Goal: Information Seeking & Learning: Learn about a topic

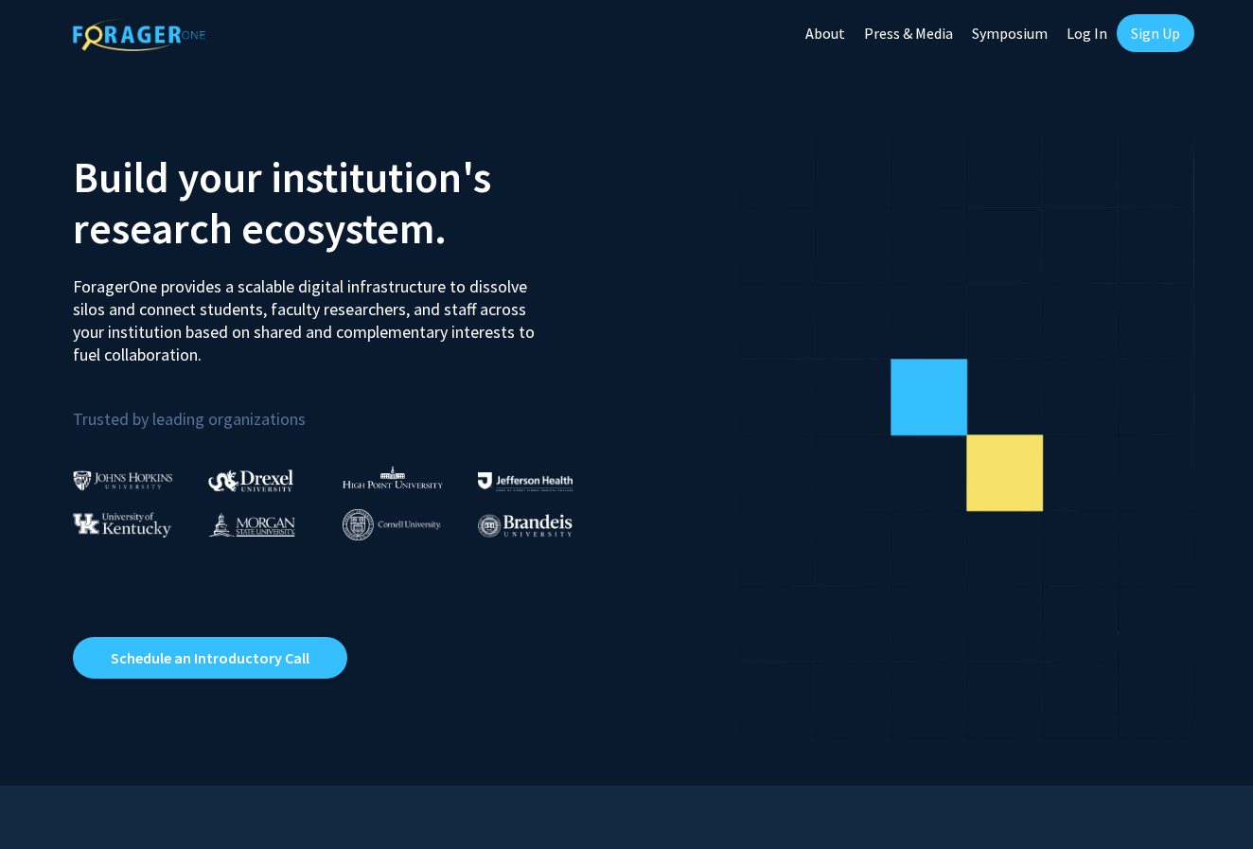
click at [1099, 33] on link "Log In" at bounding box center [1087, 33] width 60 height 66
select select
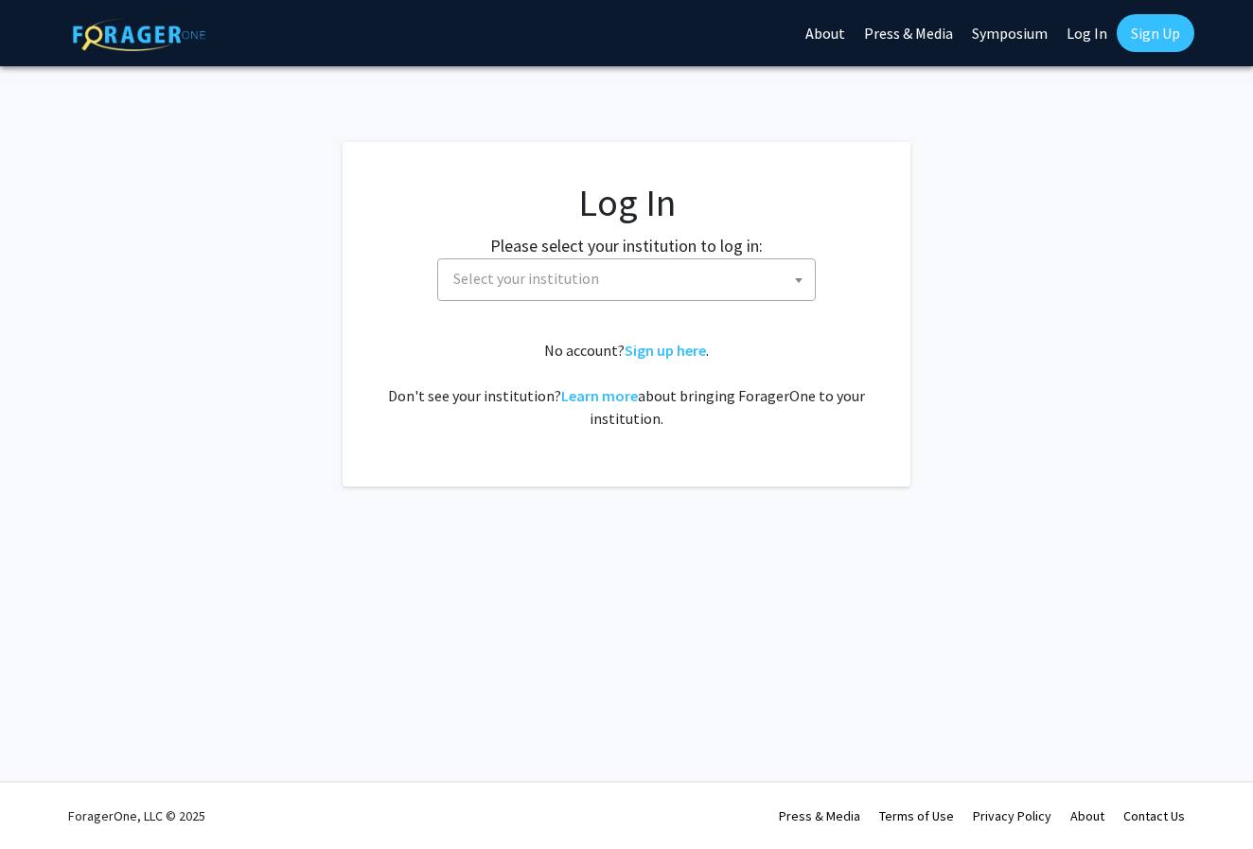
click at [659, 276] on span "Select your institution" at bounding box center [630, 278] width 369 height 39
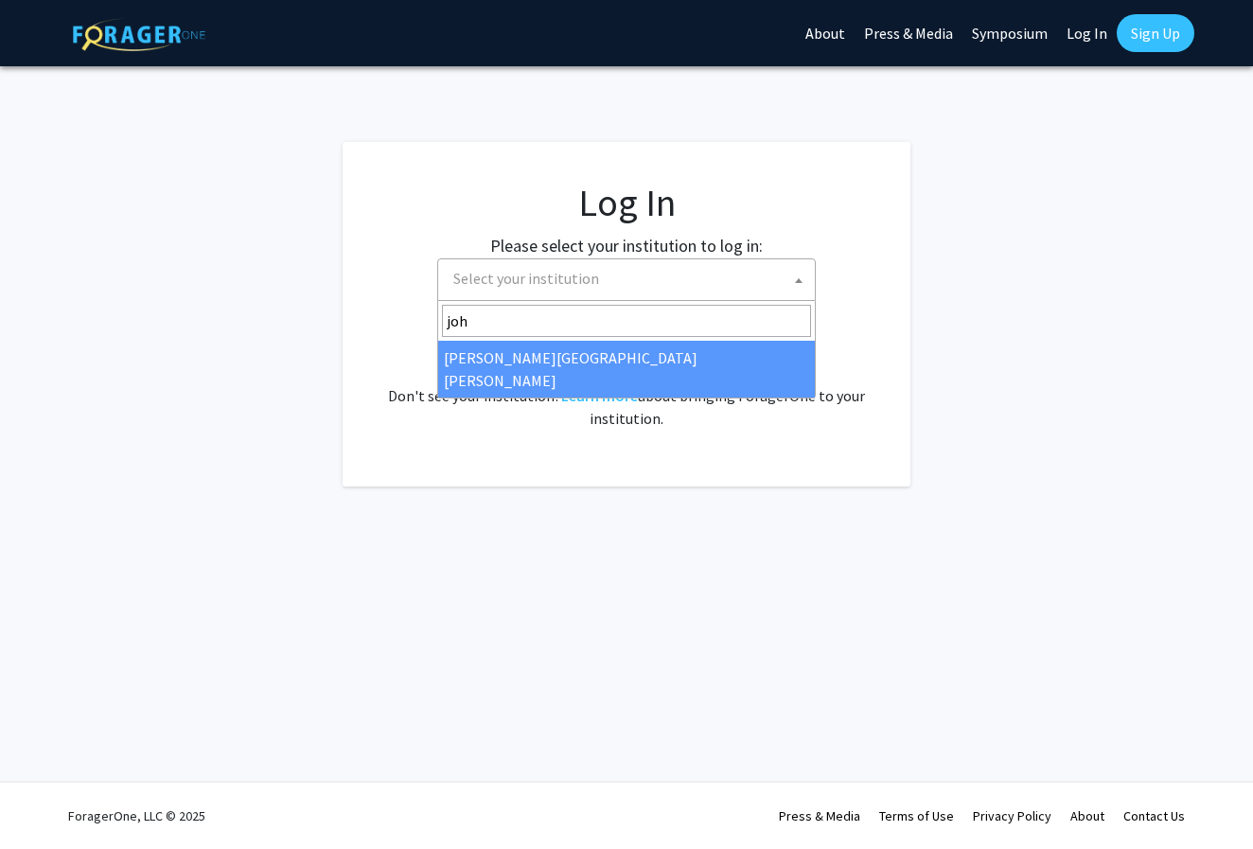
type input "joh"
select select "1"
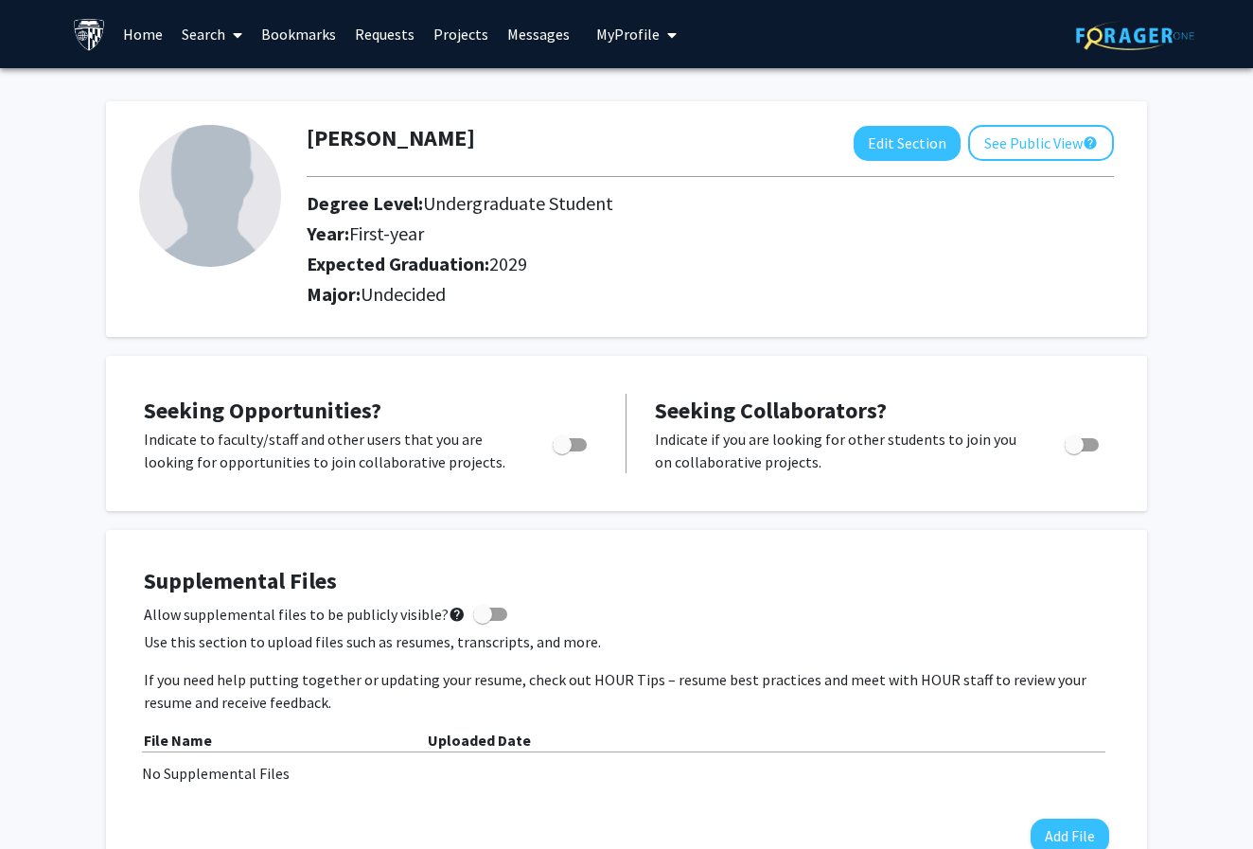
click at [225, 42] on span at bounding box center [233, 35] width 17 height 66
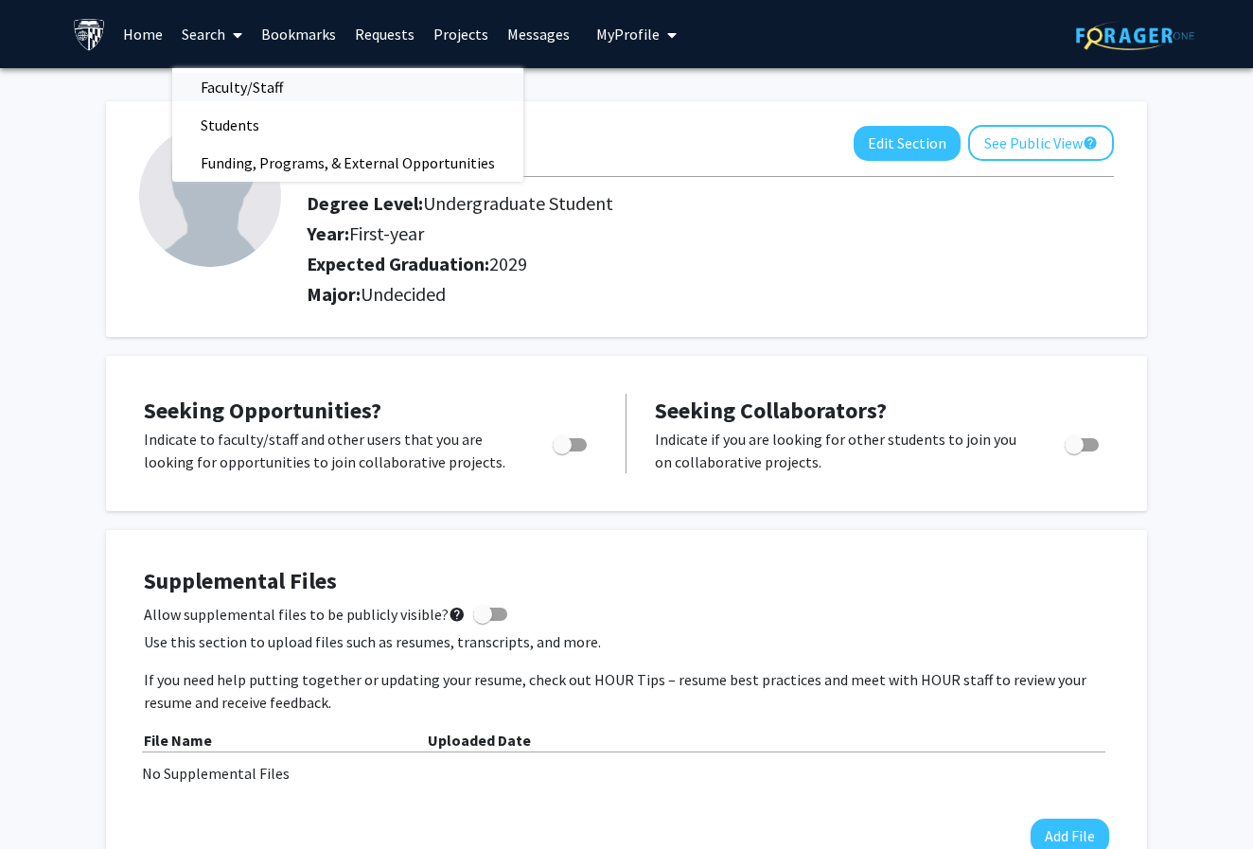
click at [240, 83] on span "Faculty/Staff" at bounding box center [241, 87] width 139 height 38
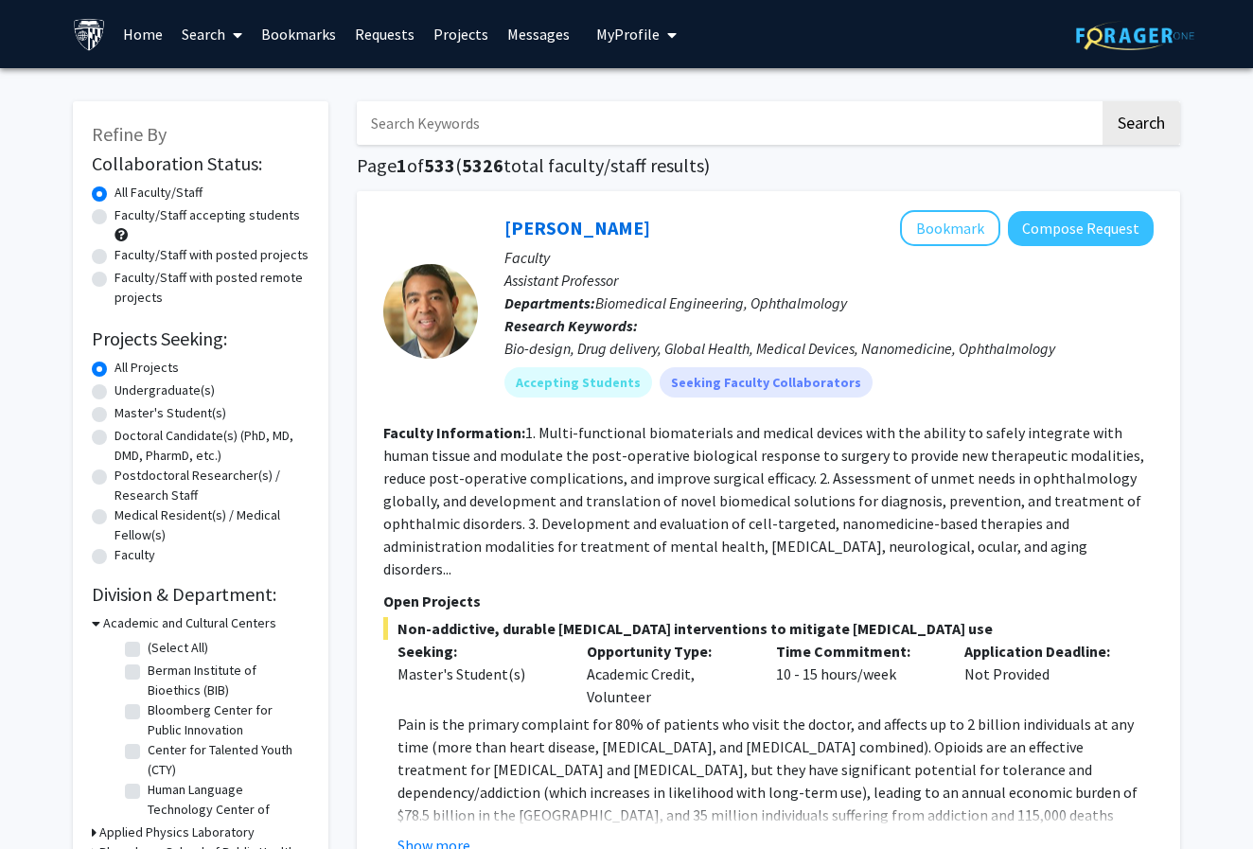
click at [114, 397] on label "Undergraduate(s)" at bounding box center [164, 390] width 100 height 20
click at [114, 393] on input "Undergraduate(s)" at bounding box center [120, 386] width 12 height 12
radio input "true"
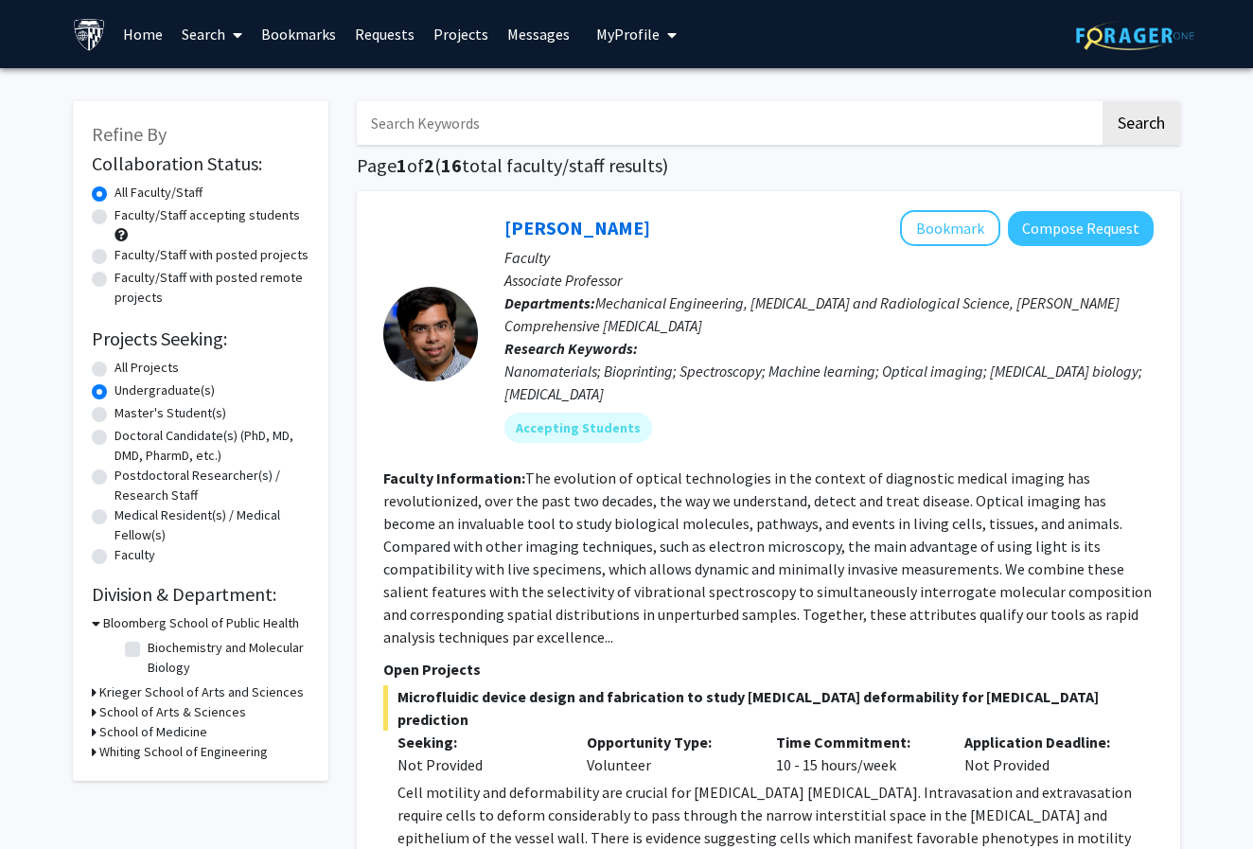
click at [99, 624] on div "Bloomberg School of Public Health" at bounding box center [201, 623] width 218 height 20
click at [104, 624] on h3 "Bloomberg School of Public Health" at bounding box center [201, 623] width 196 height 20
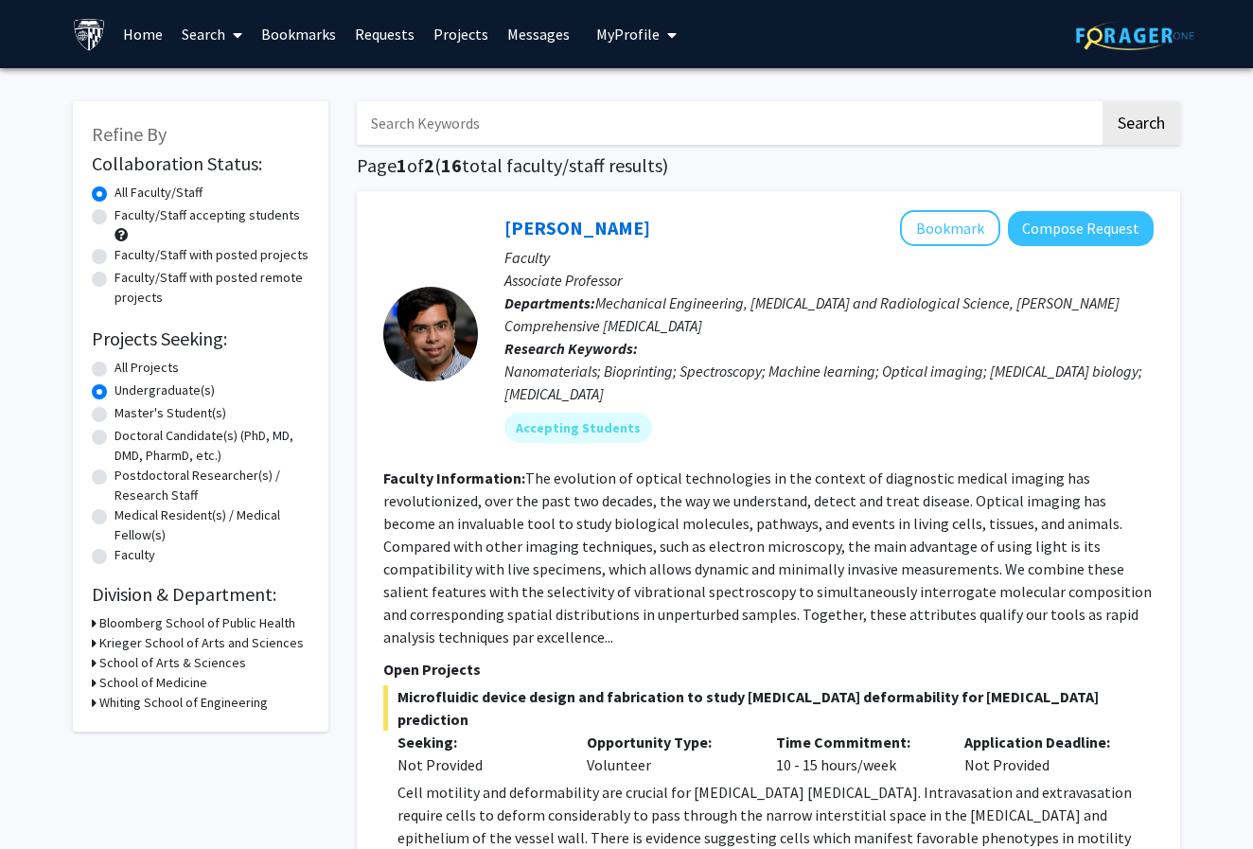
click at [98, 644] on div "Krieger School of Arts and Sciences" at bounding box center [201, 643] width 218 height 20
click at [93, 644] on icon at bounding box center [94, 643] width 5 height 20
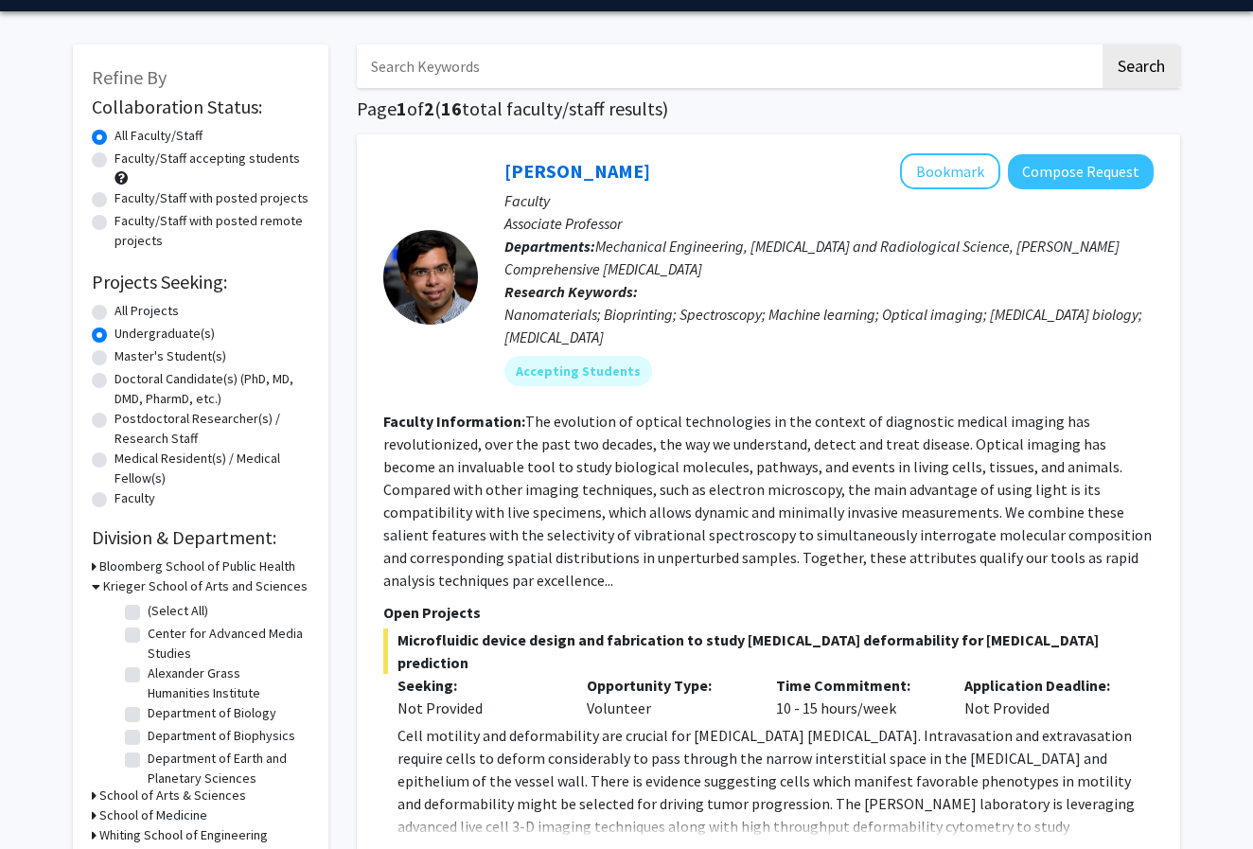
scroll to position [52, 0]
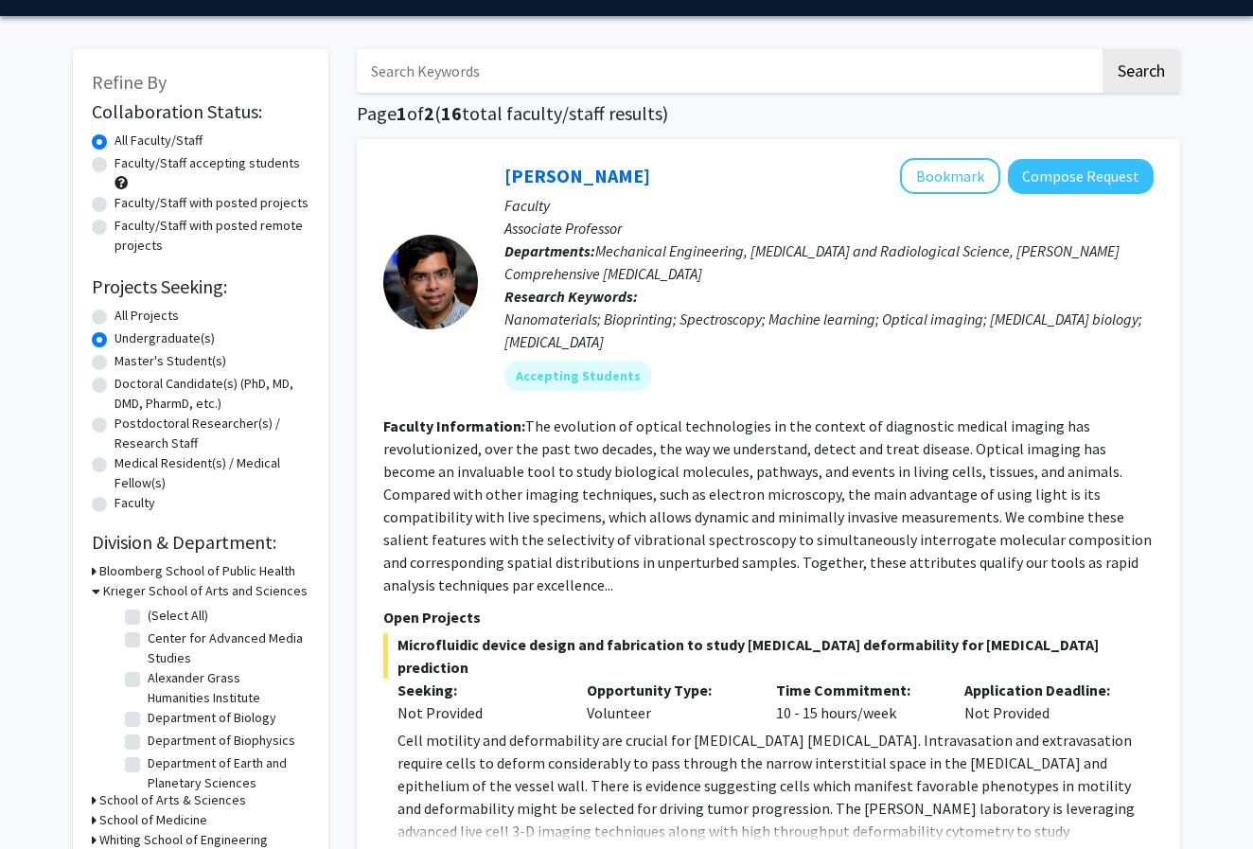
click at [149, 320] on label "All Projects" at bounding box center [146, 316] width 64 height 20
click at [127, 318] on input "All Projects" at bounding box center [120, 312] width 12 height 12
radio input "true"
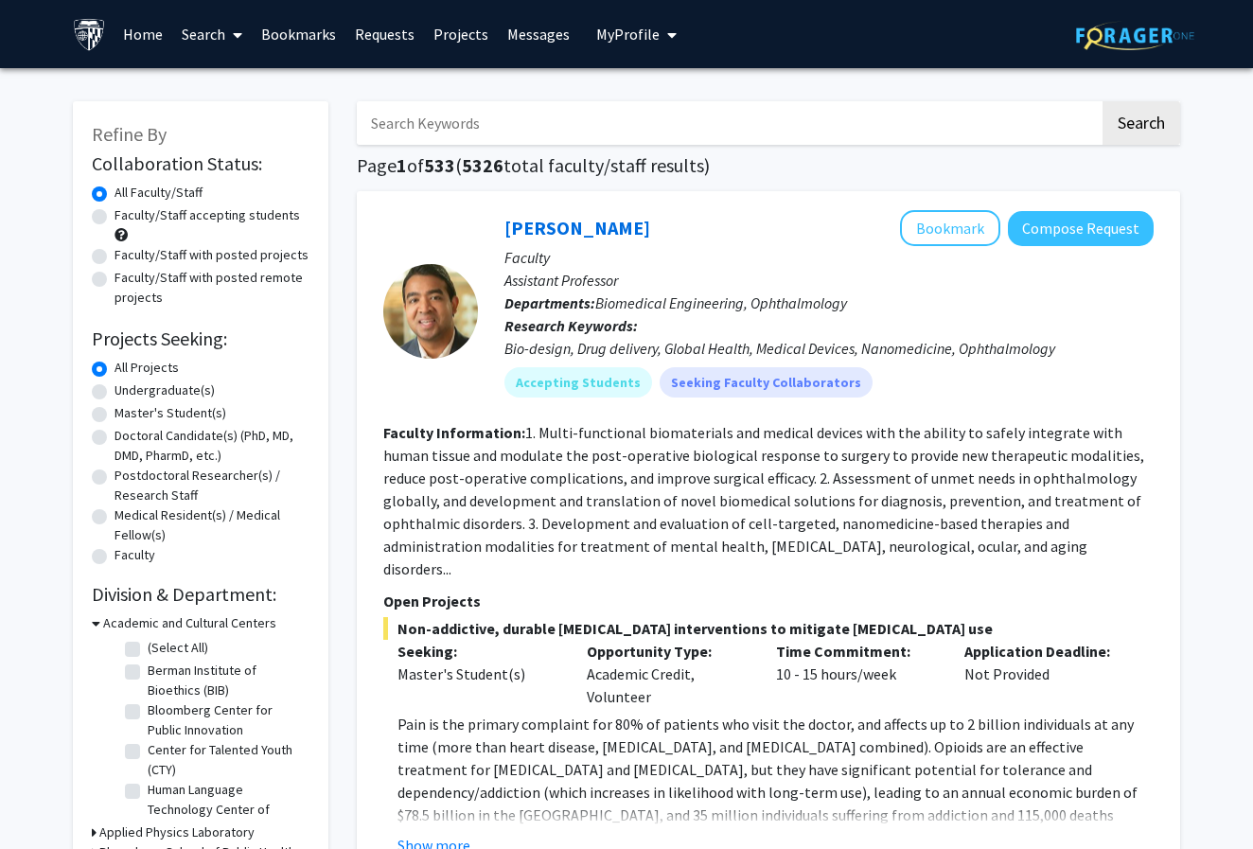
click at [114, 219] on label "Faculty/Staff accepting students" at bounding box center [206, 215] width 185 height 20
click at [114, 218] on input "Faculty/Staff accepting students" at bounding box center [120, 211] width 12 height 12
radio input "true"
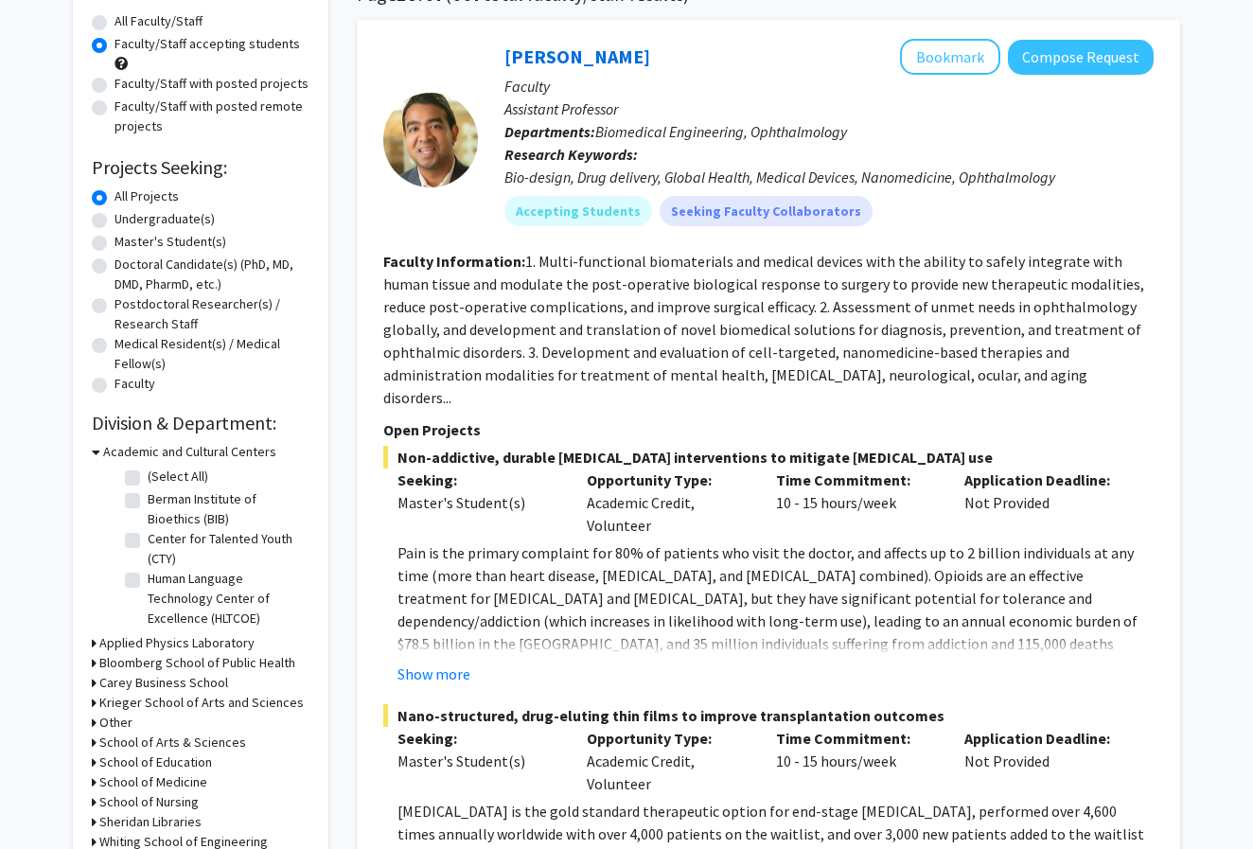
scroll to position [192, 0]
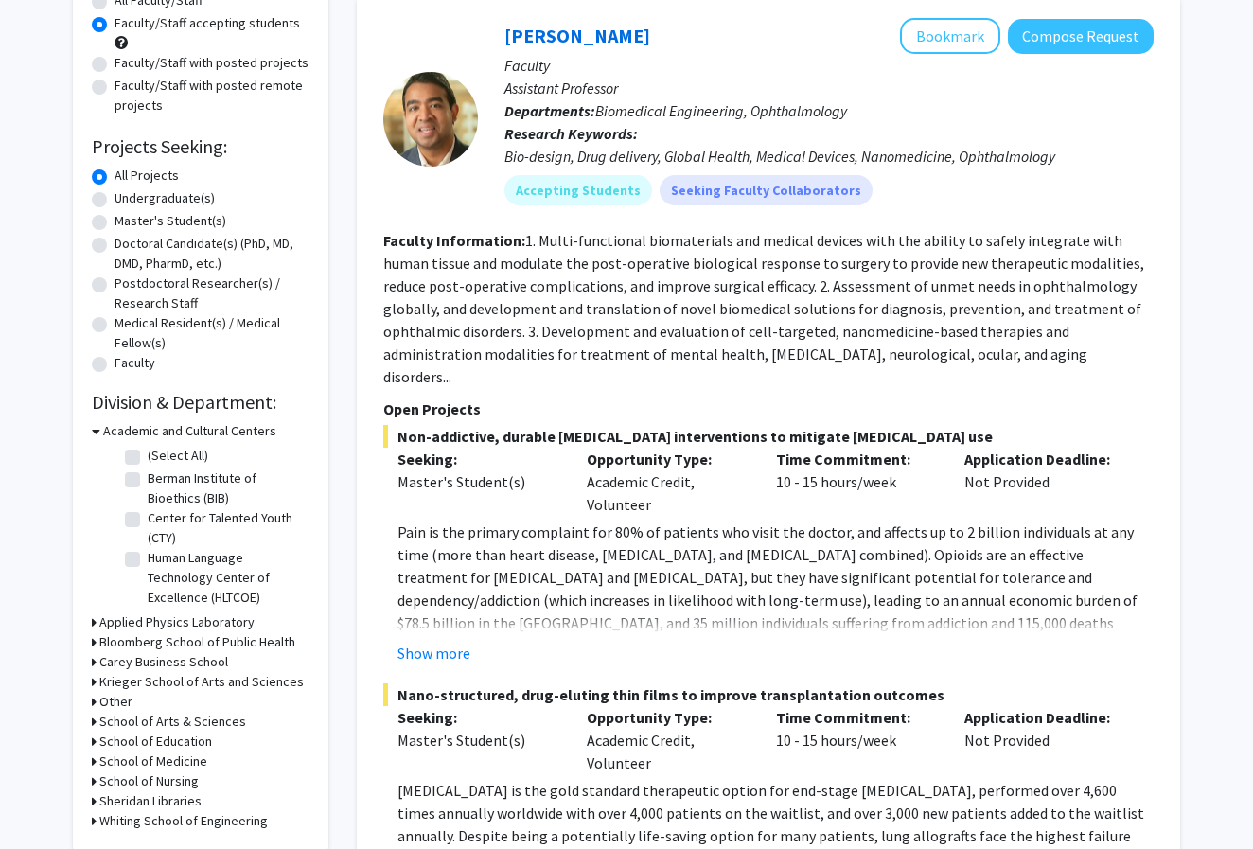
click at [98, 685] on div "Krieger School of Arts and Sciences" at bounding box center [201, 682] width 218 height 20
click at [92, 687] on icon at bounding box center [94, 682] width 5 height 20
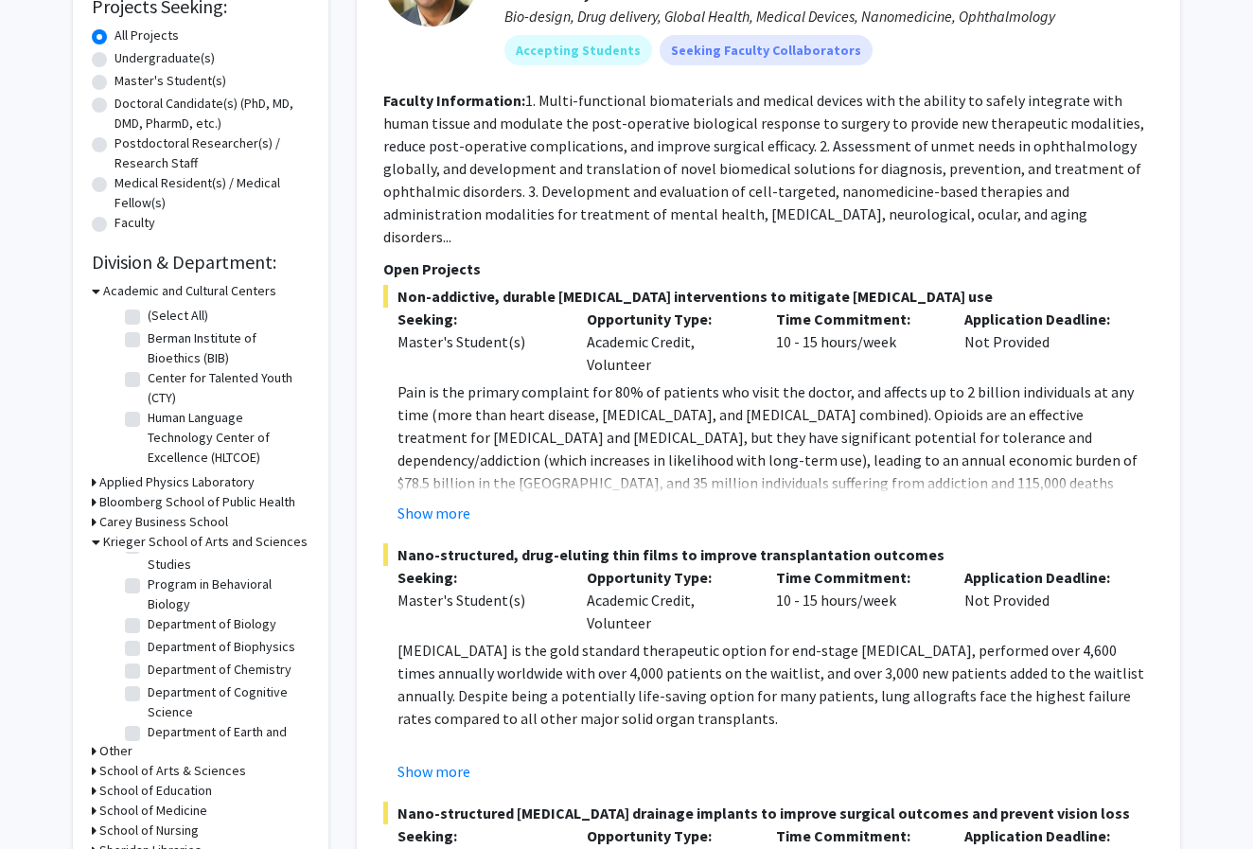
scroll to position [177, 0]
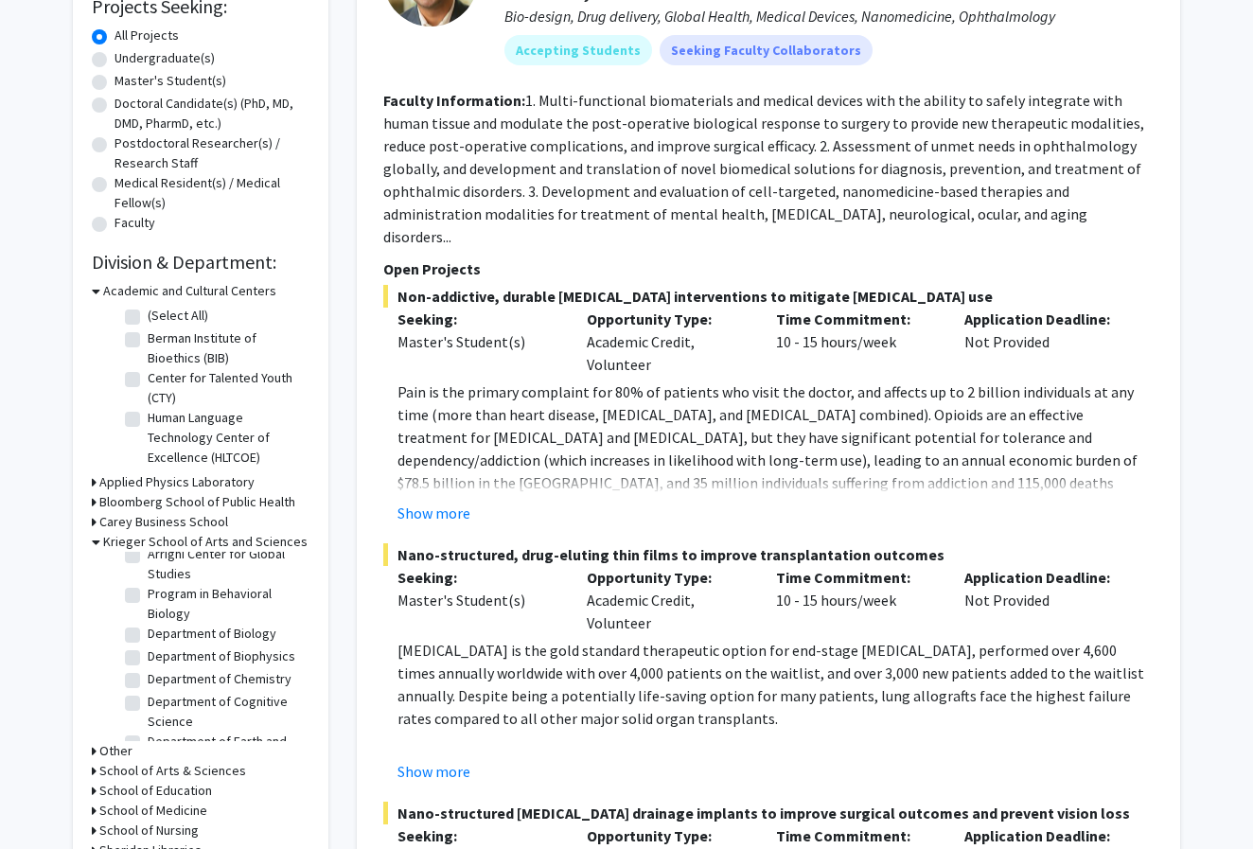
click at [148, 704] on label "Department of Cognitive Science" at bounding box center [226, 712] width 157 height 40
click at [148, 704] on input "Department of Cognitive Science" at bounding box center [154, 698] width 12 height 12
checkbox input "true"
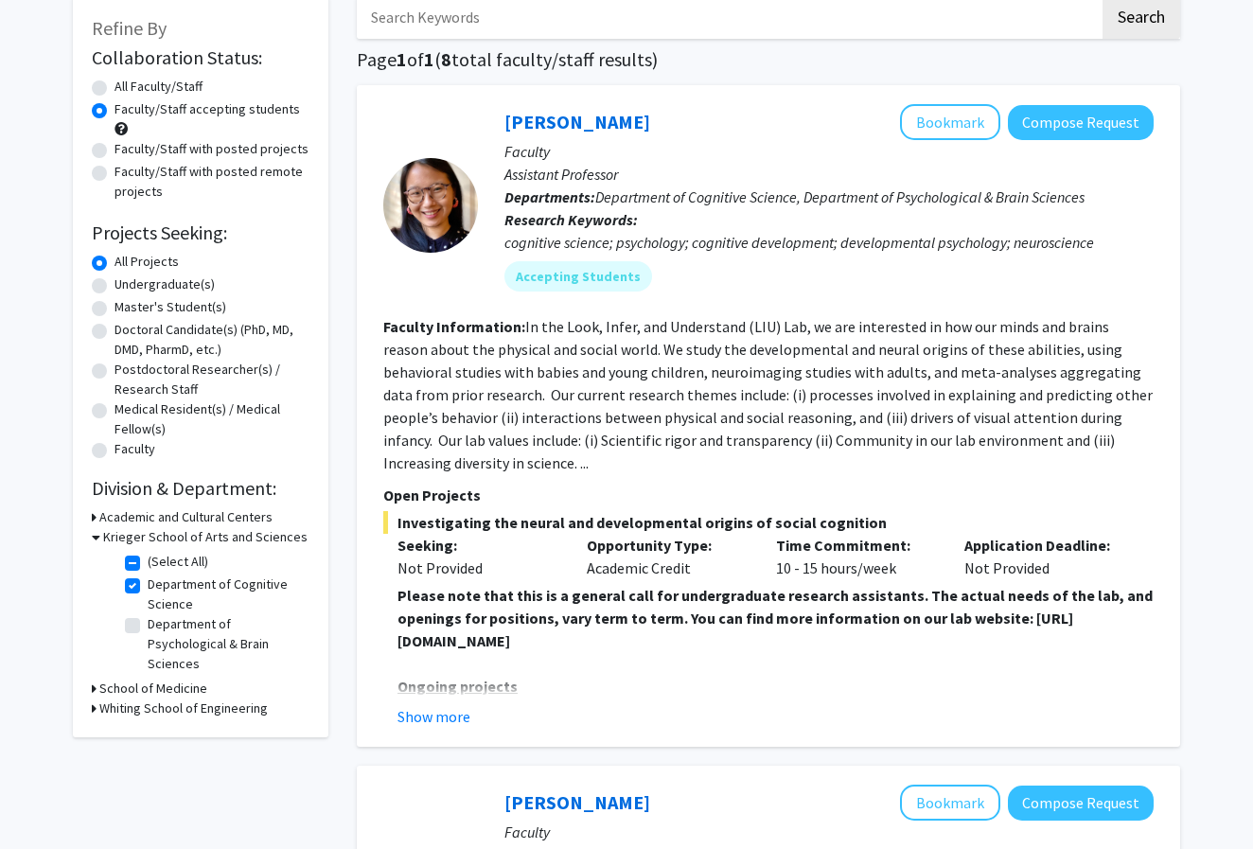
scroll to position [112, 0]
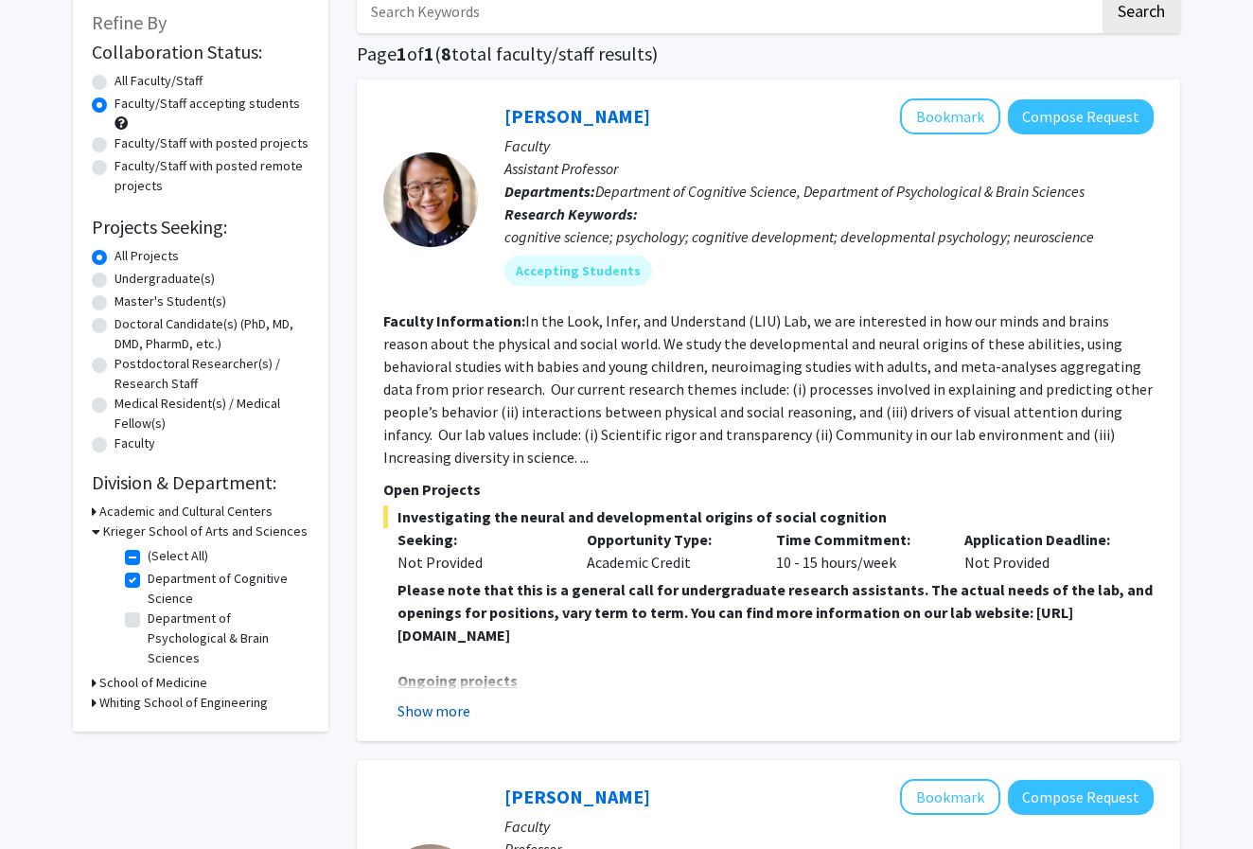
click at [447, 708] on button "Show more" at bounding box center [433, 710] width 73 height 23
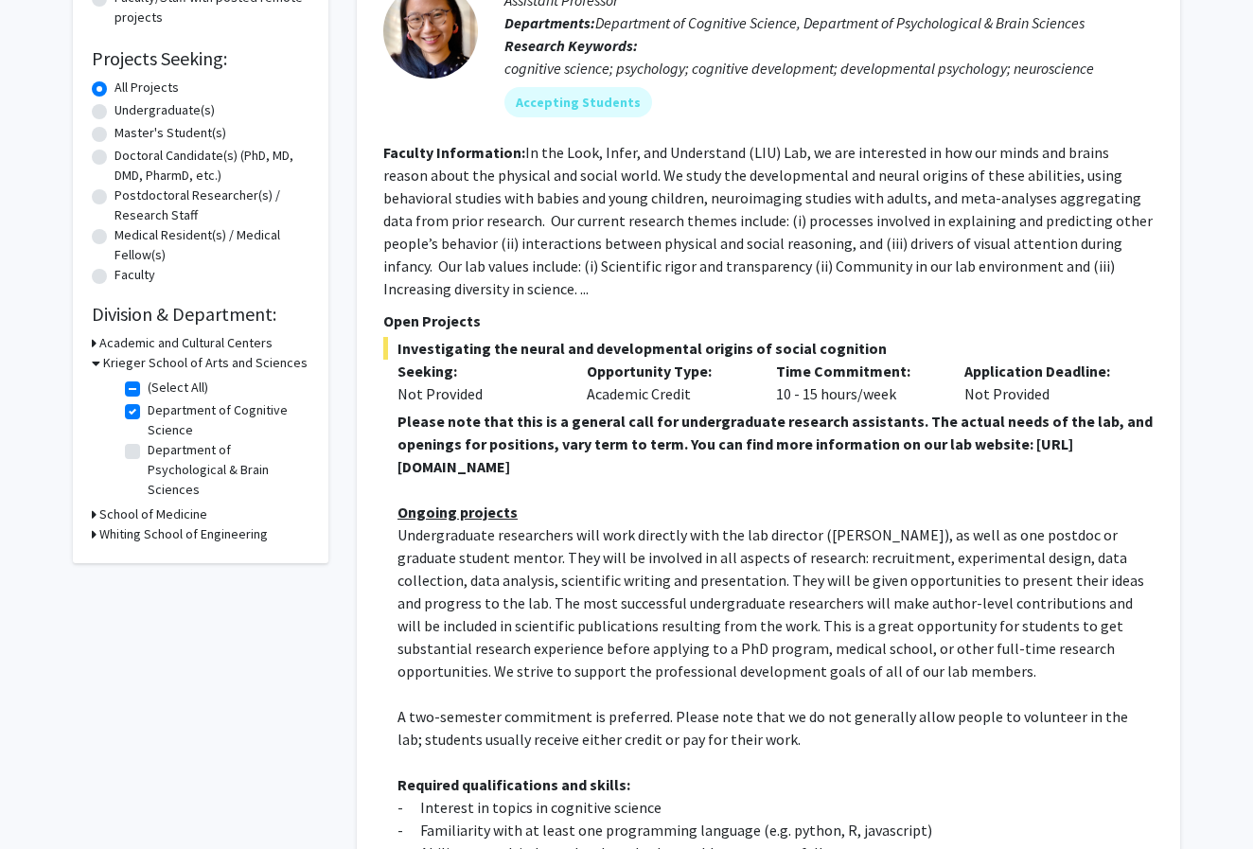
scroll to position [348, 0]
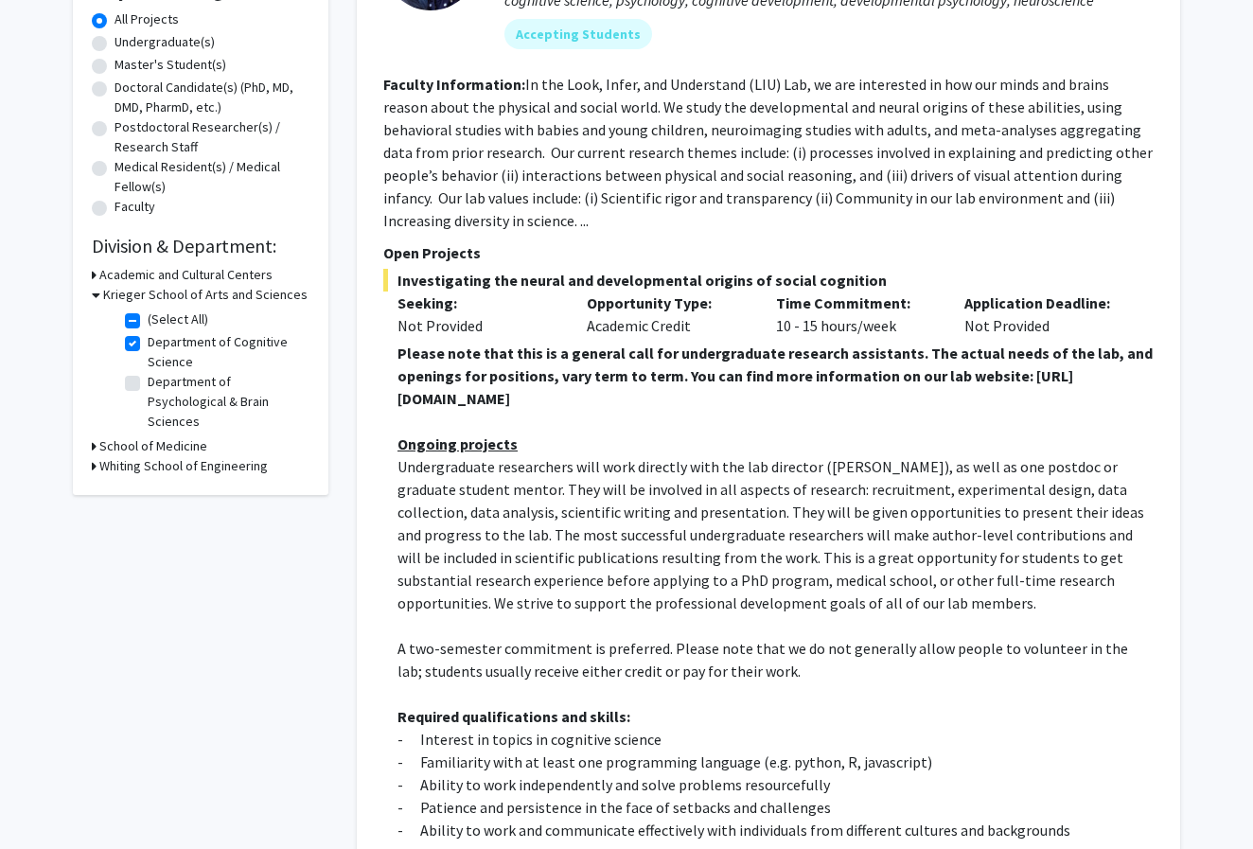
click at [679, 595] on p "Undergraduate researchers will work directly with the lab director (Dr. Shari L…" at bounding box center [775, 534] width 756 height 159
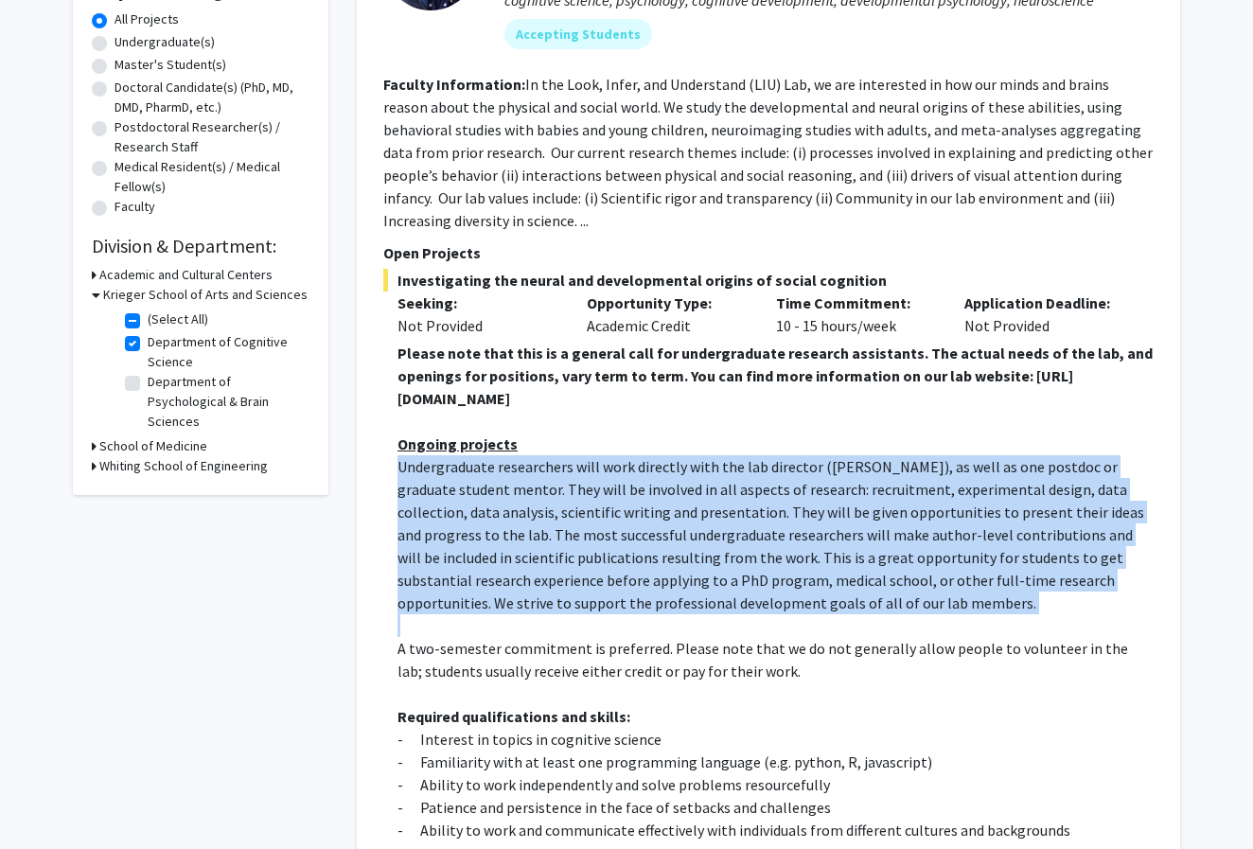
click at [679, 595] on p "Undergraduate researchers will work directly with the lab director (Dr. Shari L…" at bounding box center [775, 534] width 756 height 159
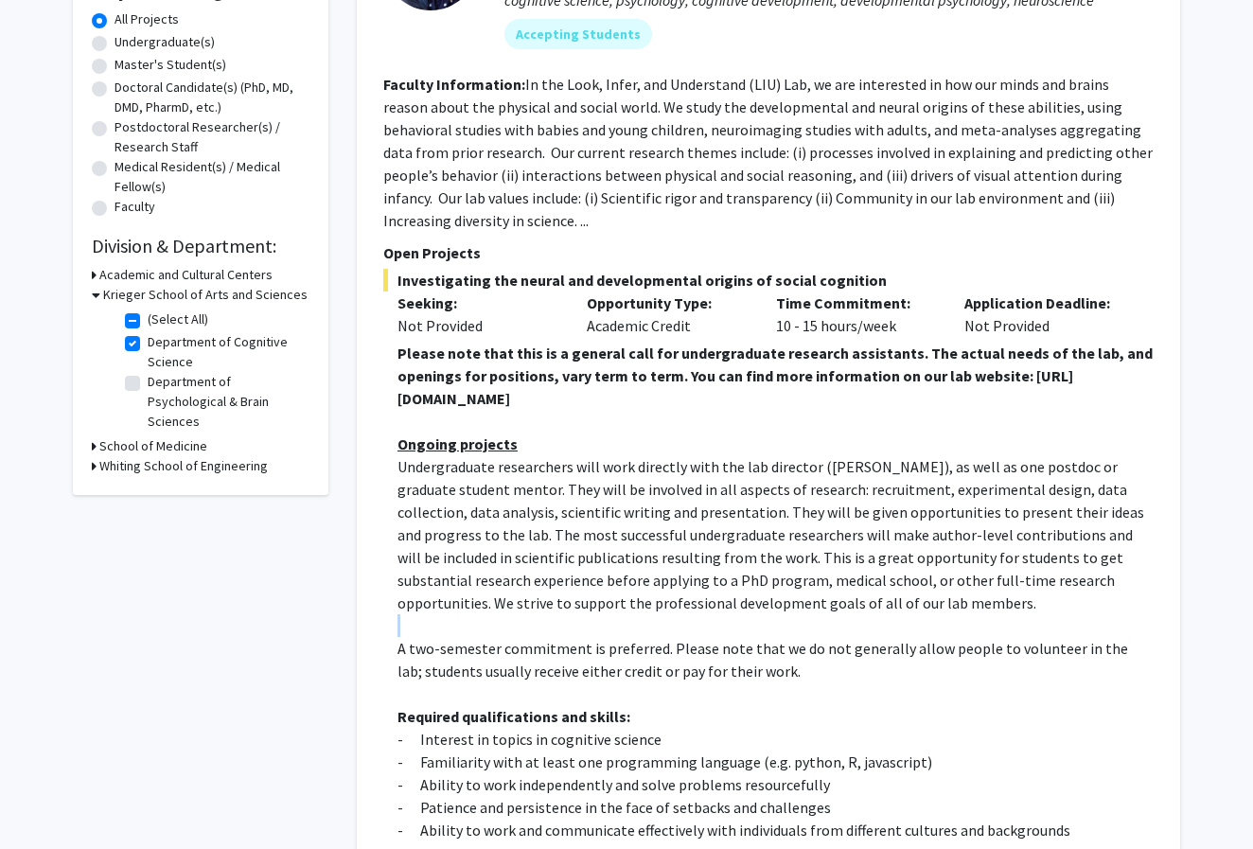
click at [677, 625] on p at bounding box center [775, 625] width 756 height 23
click at [677, 643] on span "A two-semester commitment is preferred. Please note that we do not generally al…" at bounding box center [762, 660] width 730 height 42
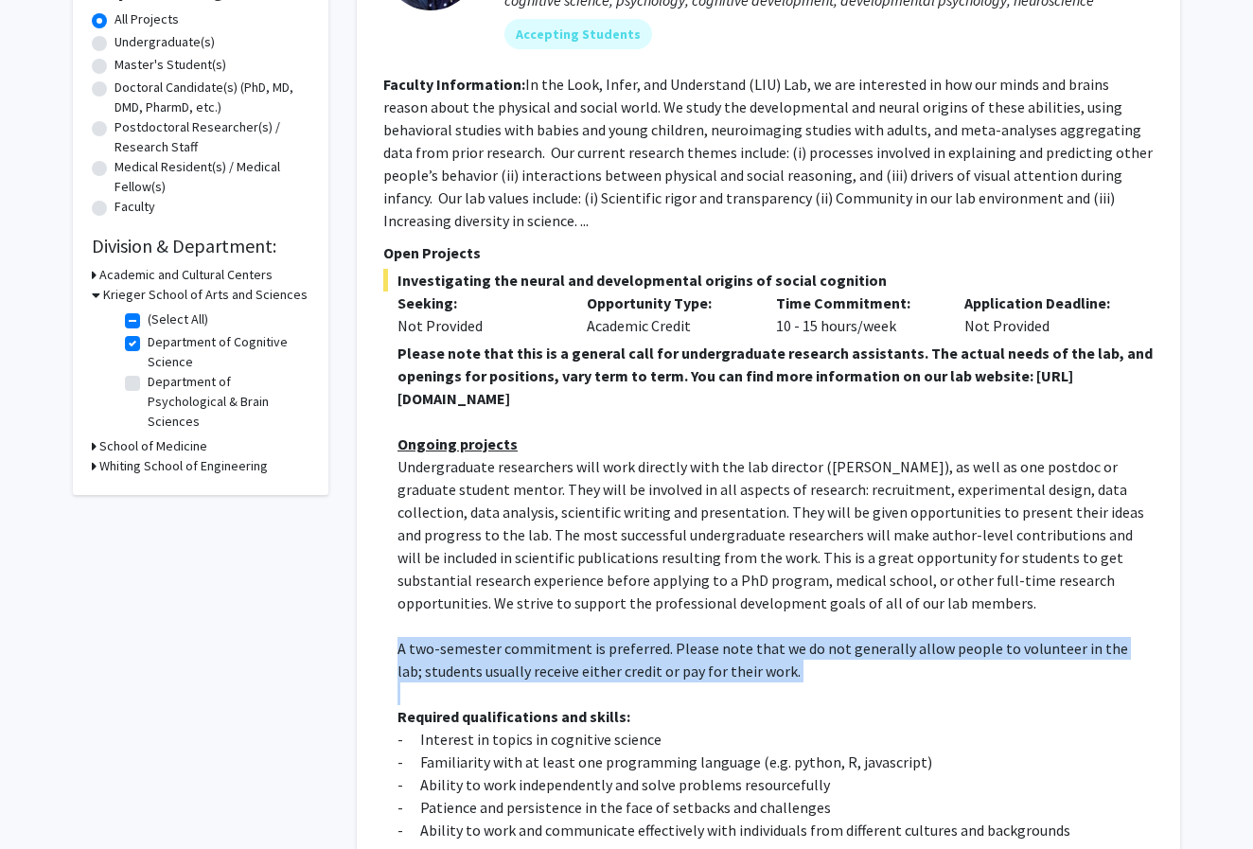
click at [677, 643] on span "A two-semester commitment is preferred. Please note that we do not generally al…" at bounding box center [762, 660] width 730 height 42
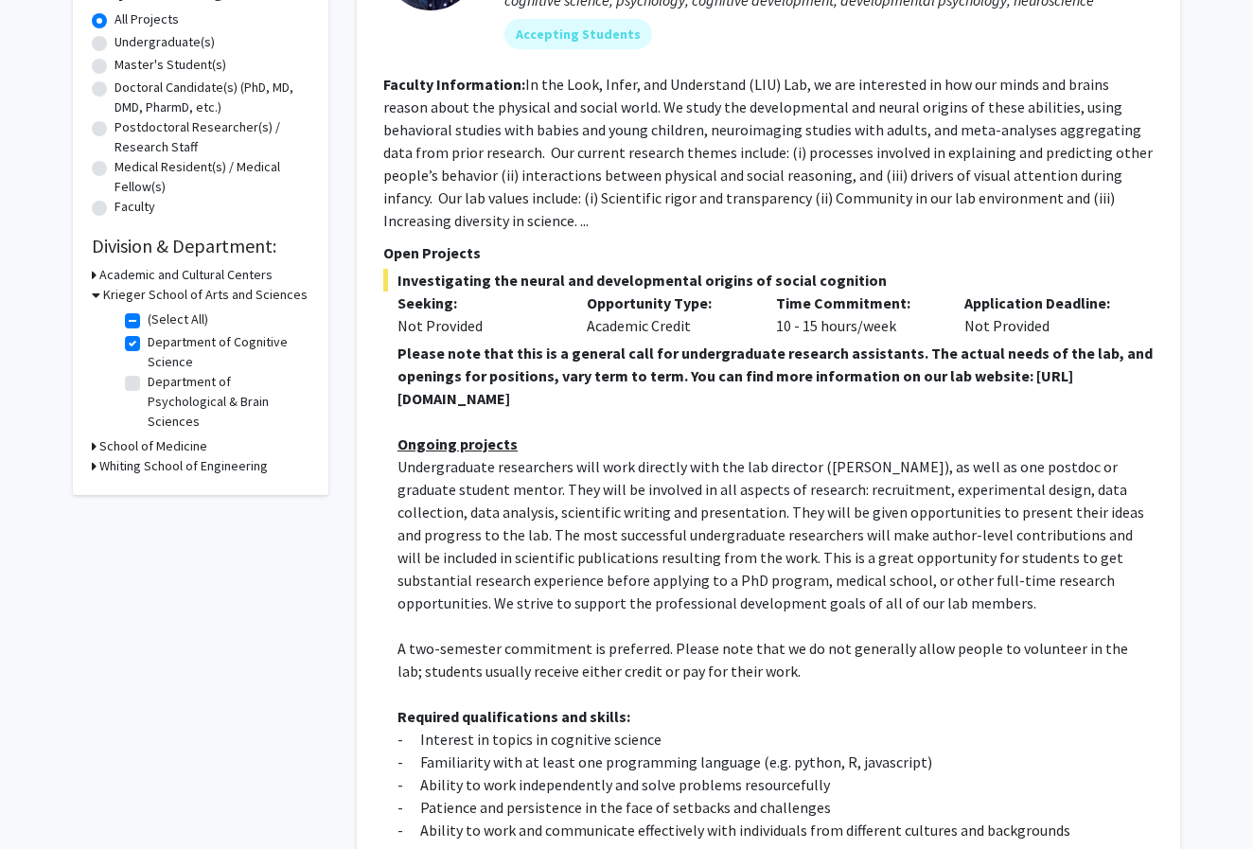
click at [677, 649] on span "A two-semester commitment is preferred. Please note that we do not generally al…" at bounding box center [762, 660] width 730 height 42
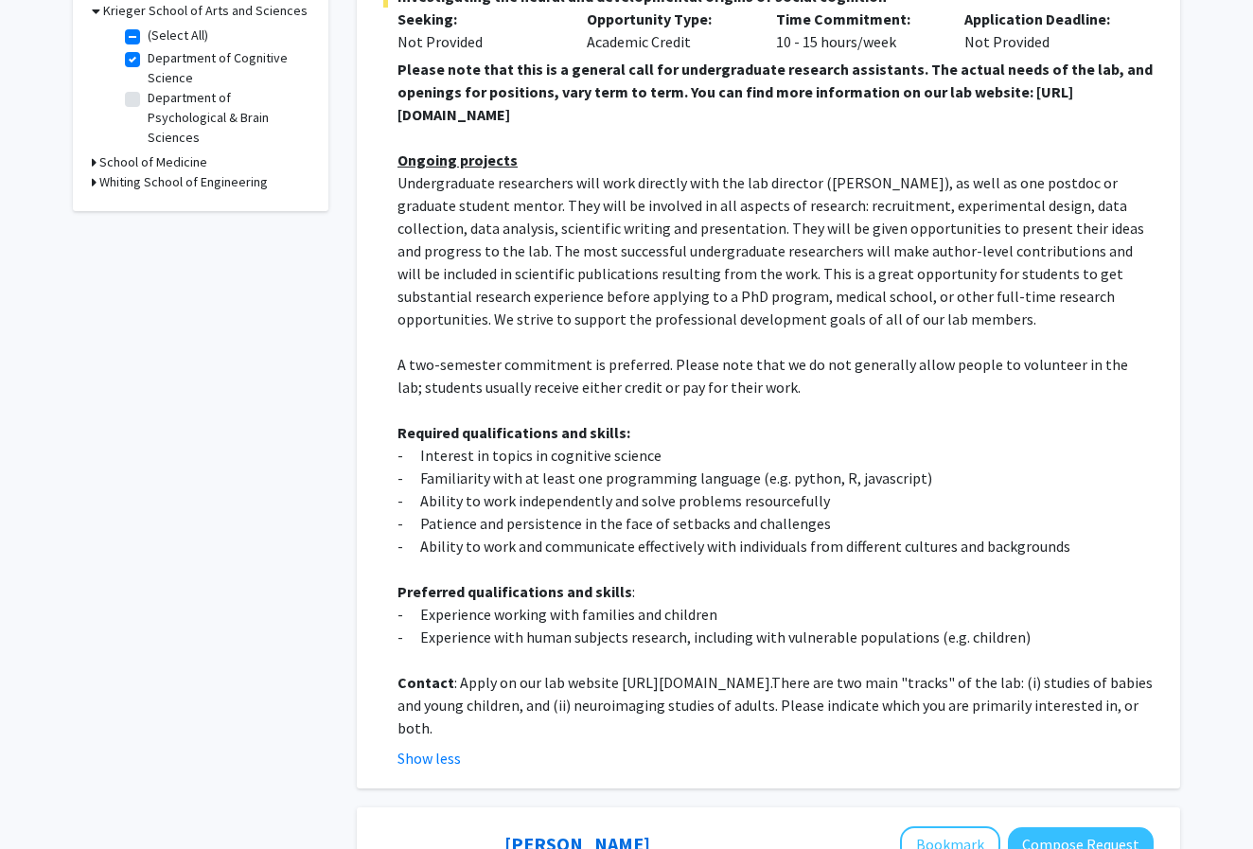
scroll to position [635, 0]
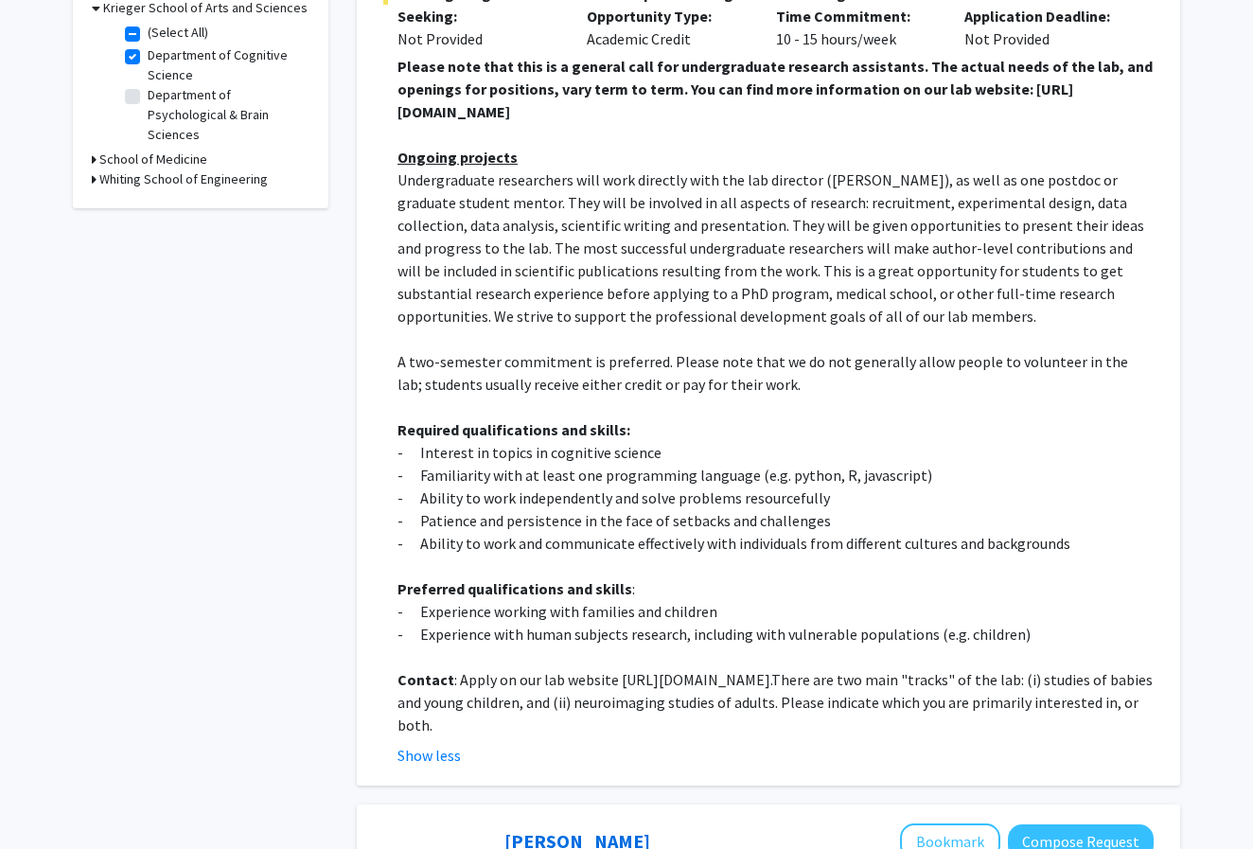
click at [757, 492] on p "- Ability to work independently and solve problems resourcefully" at bounding box center [775, 497] width 756 height 23
click at [851, 506] on p "- Ability to work independently and solve problems resourcefully" at bounding box center [775, 497] width 756 height 23
click at [843, 508] on p "- Ability to work independently and solve problems resourcefully" at bounding box center [775, 497] width 756 height 23
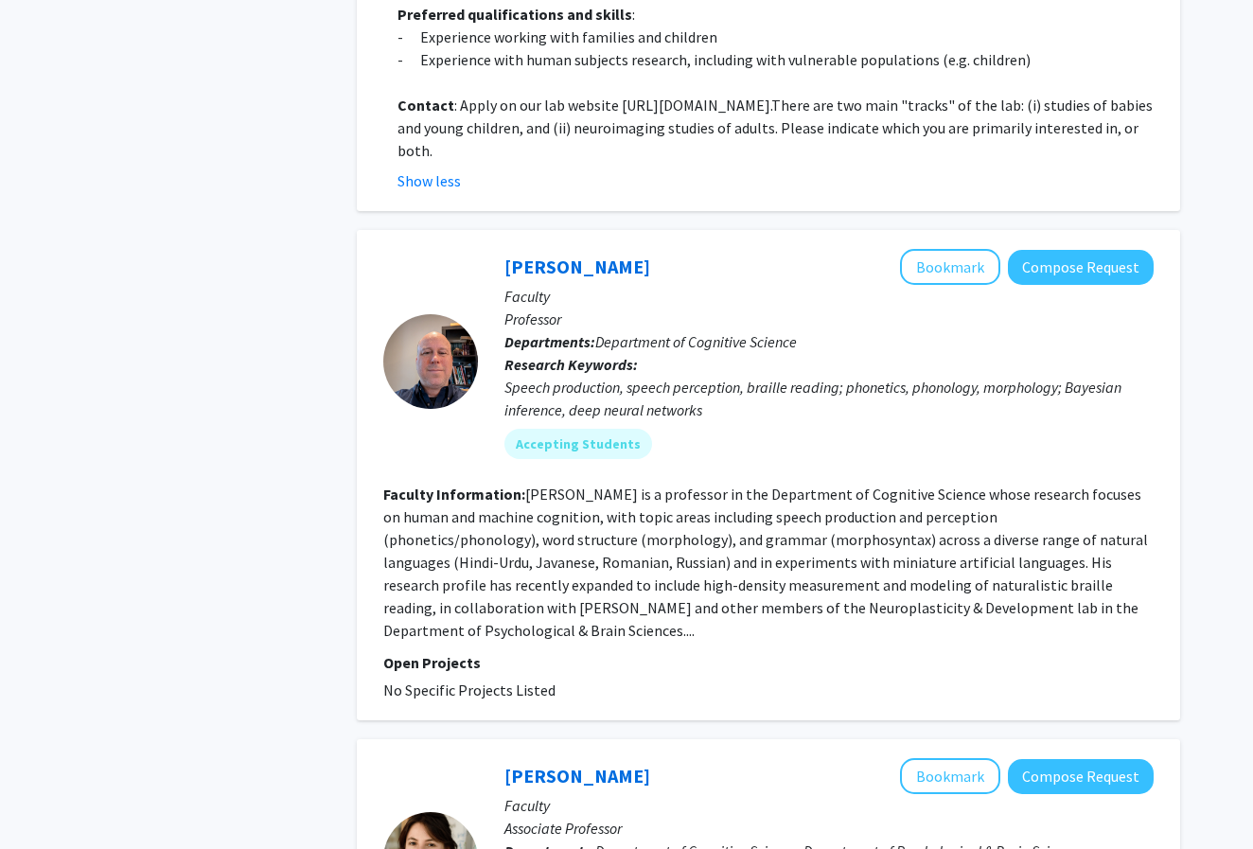
scroll to position [1251, 0]
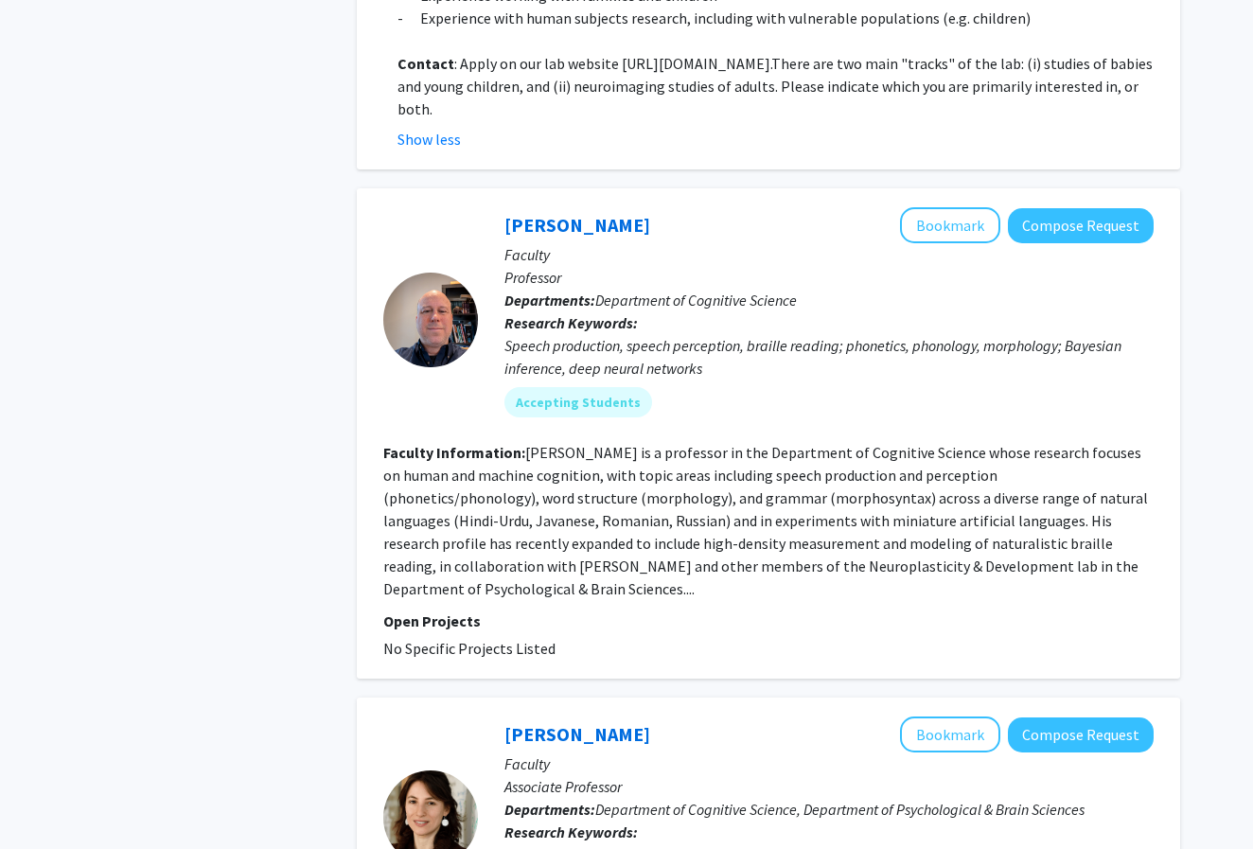
drag, startPoint x: 627, startPoint y: 221, endPoint x: 497, endPoint y: 228, distance: 130.7
click at [496, 228] on div "Colin Wilson Bookmark Compose Request Faculty Professor Departments: Department…" at bounding box center [816, 319] width 676 height 224
drag, startPoint x: 497, startPoint y: 228, endPoint x: 508, endPoint y: 226, distance: 11.5
click at [508, 226] on div "Colin Wilson Bookmark Compose Request Faculty Professor Departments: Department…" at bounding box center [816, 319] width 676 height 224
copy div "Colin Wilson"
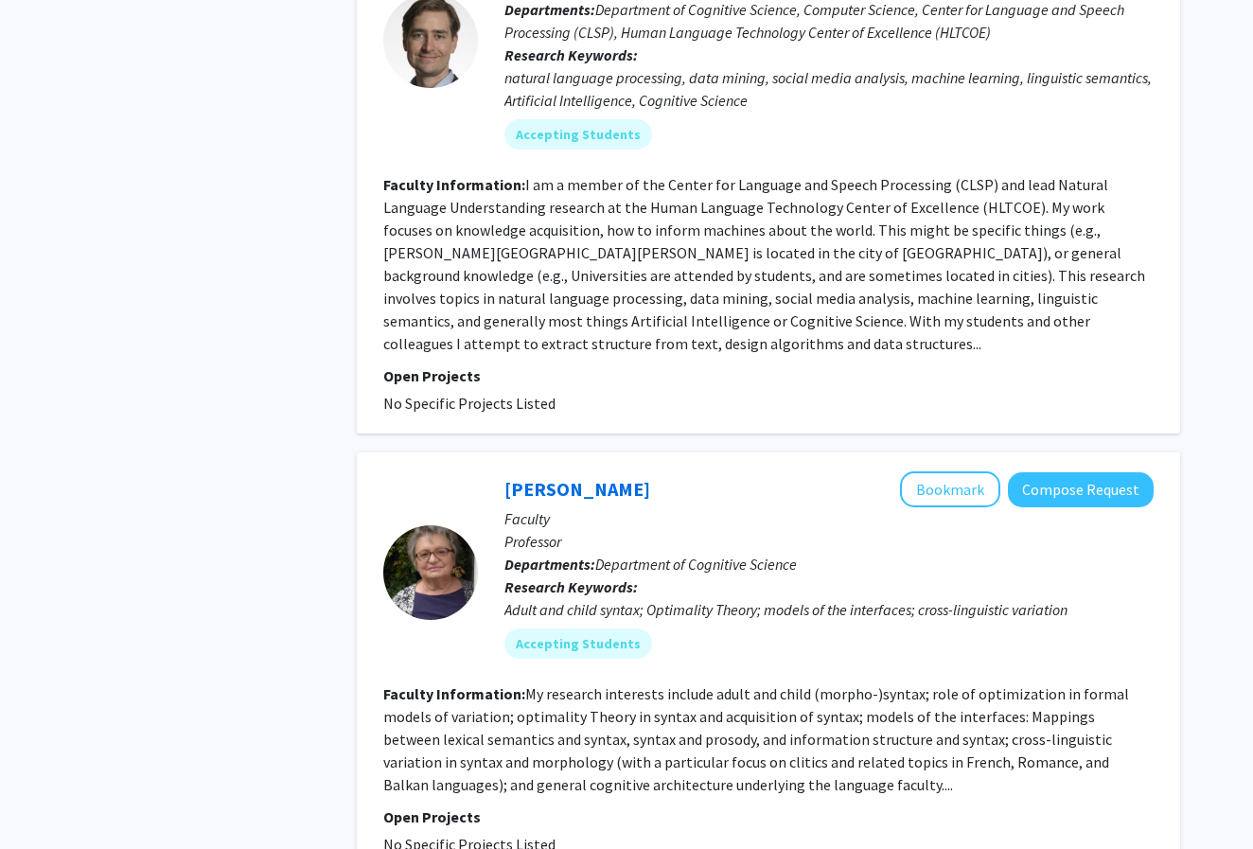
scroll to position [3070, 0]
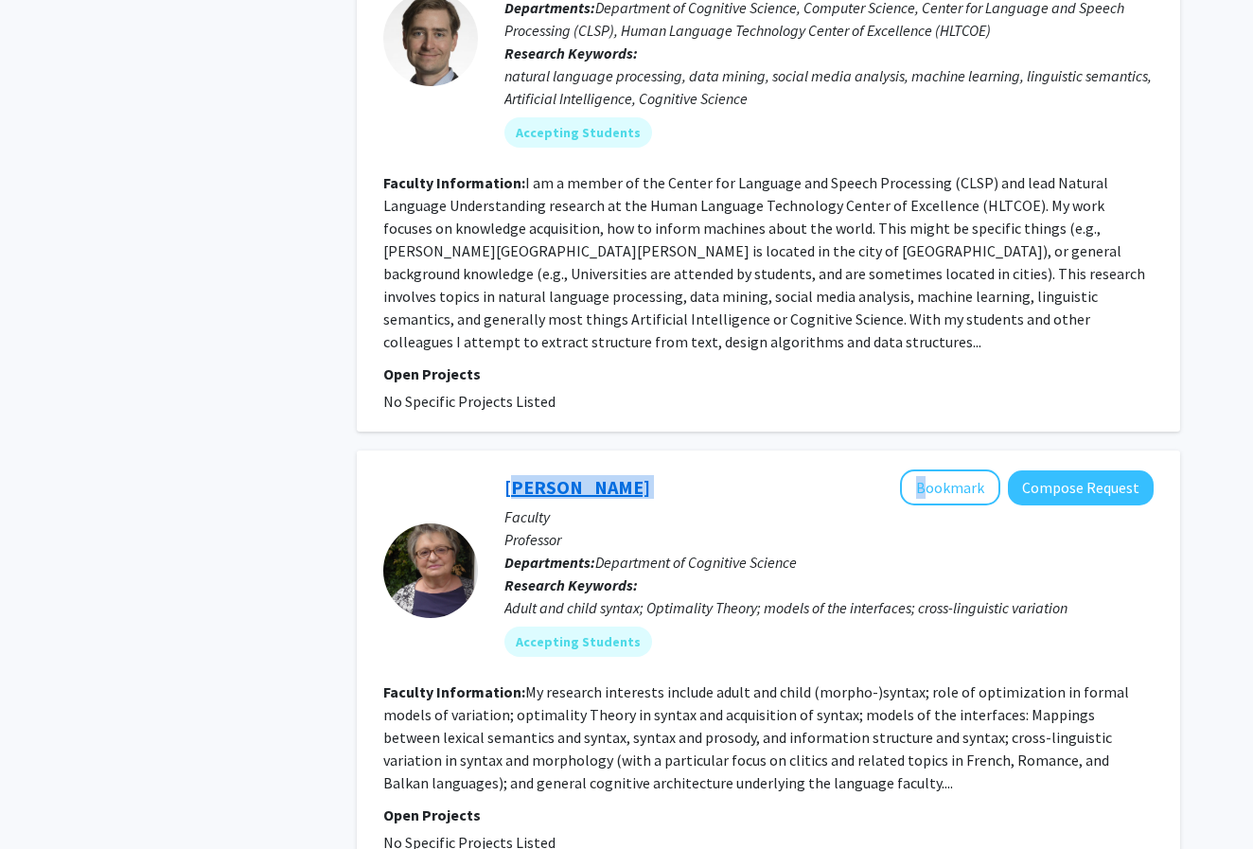
drag, startPoint x: 683, startPoint y: 445, endPoint x: 505, endPoint y: 447, distance: 177.9
click at [505, 469] on div "Geraldine Legendre Bookmark Compose Request" at bounding box center [828, 487] width 649 height 36
copy div "Geraldine Legendre"
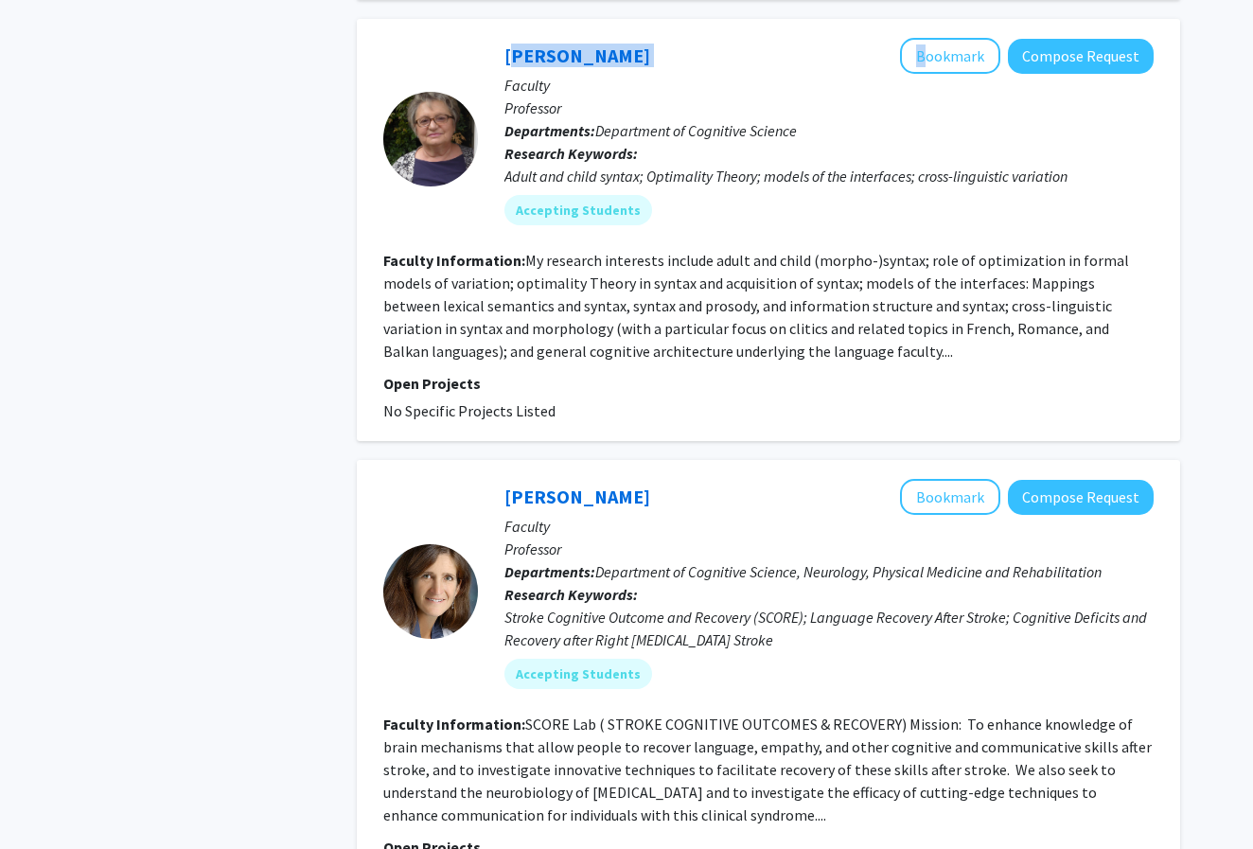
scroll to position [3627, 0]
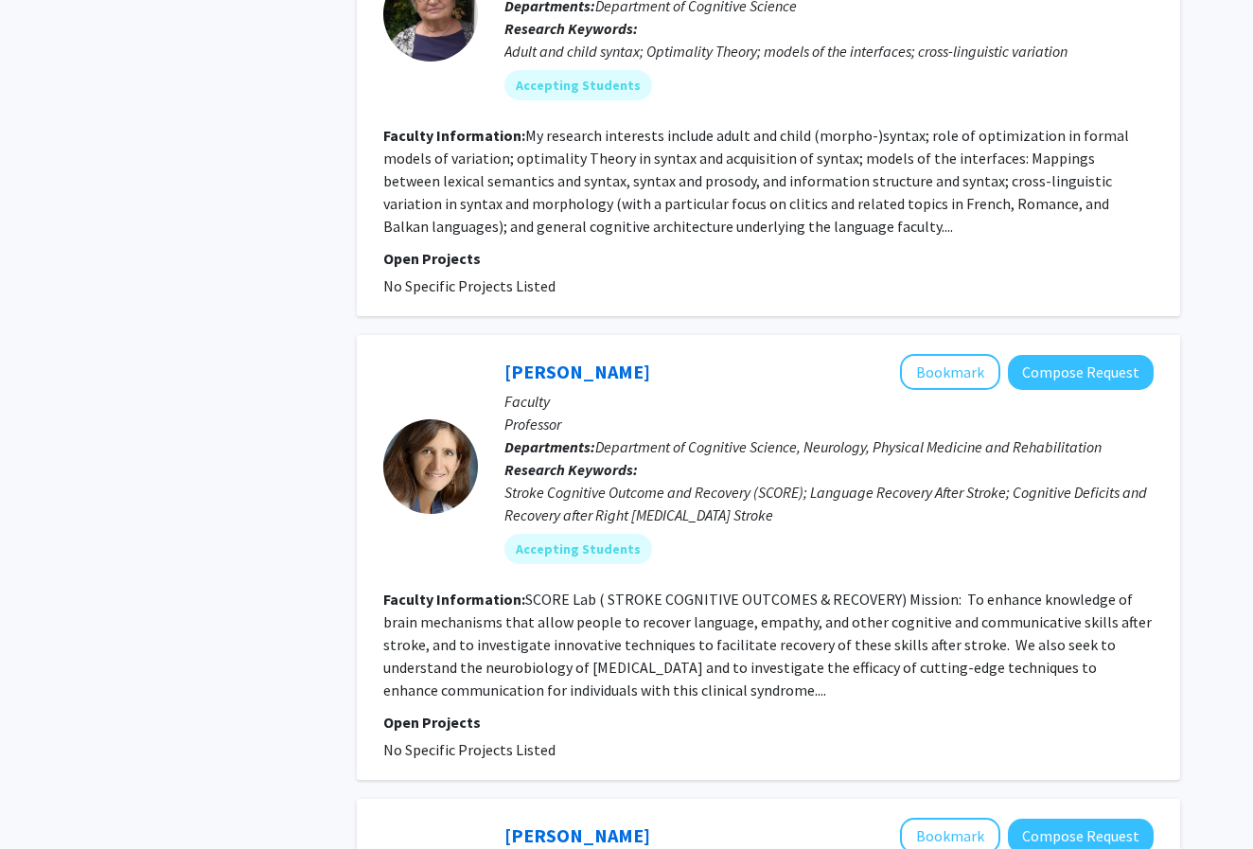
drag, startPoint x: 626, startPoint y: 323, endPoint x: 501, endPoint y: 327, distance: 125.9
click at [501, 354] on div "Argye Hillis Bookmark Compose Request Faculty Professor Departments: Department…" at bounding box center [816, 466] width 676 height 224
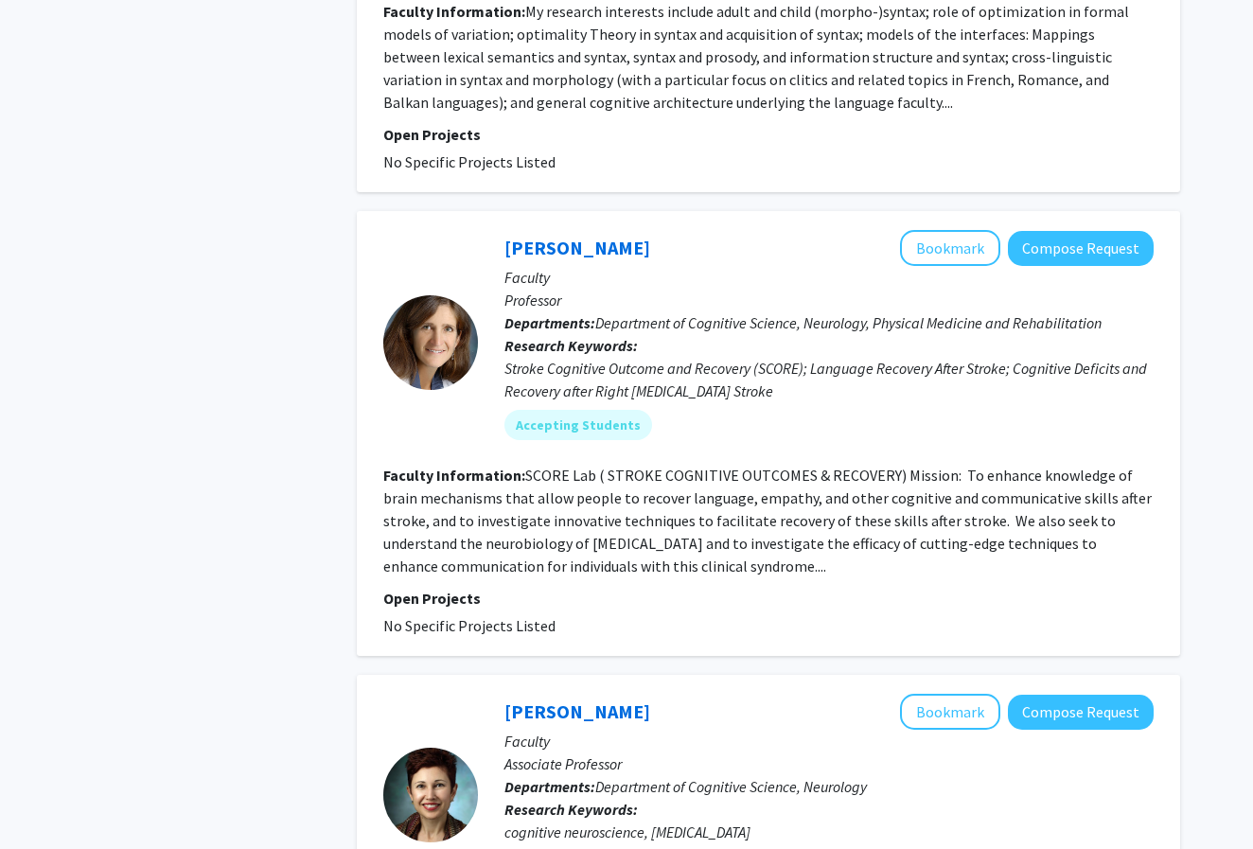
scroll to position [3725, 0]
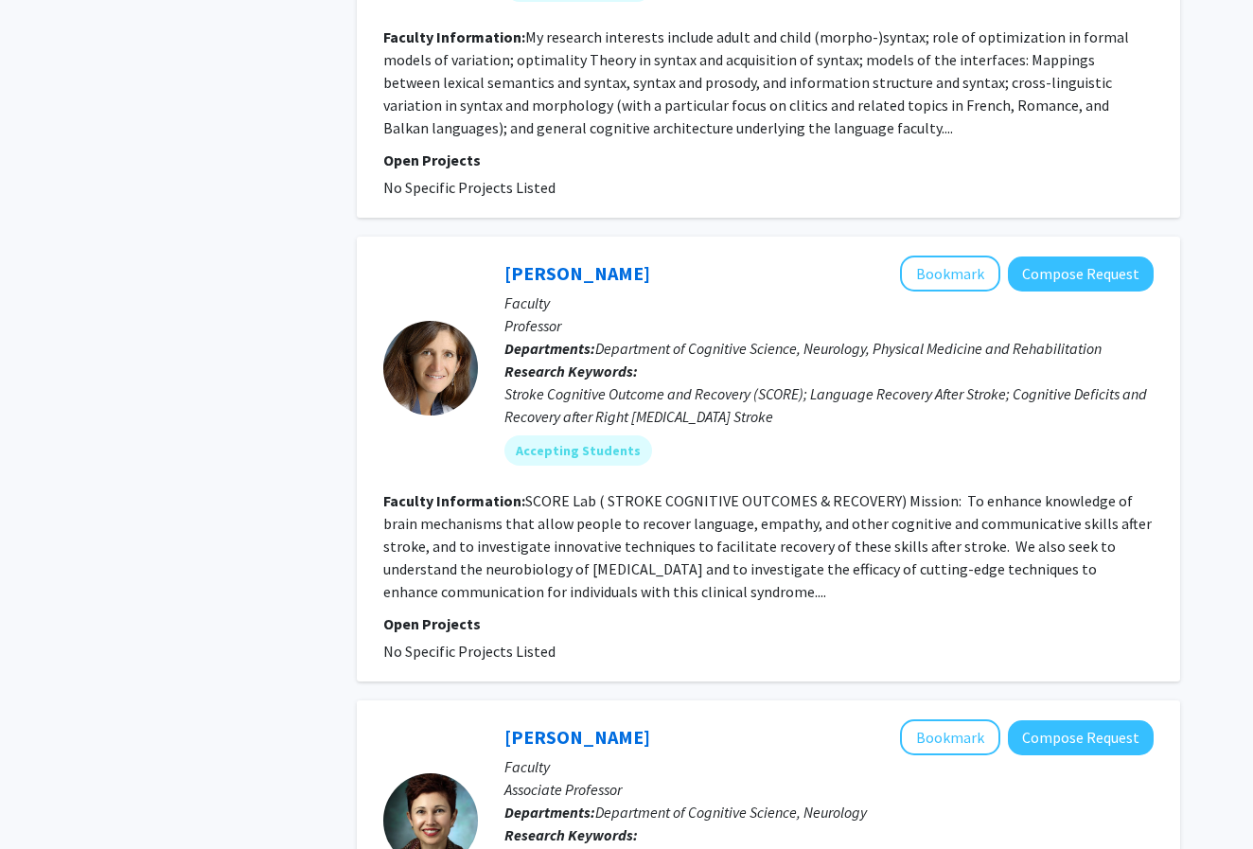
drag, startPoint x: 622, startPoint y: 222, endPoint x: 493, endPoint y: 224, distance: 128.7
click at [493, 255] on div "Argye Hillis Bookmark Compose Request Faculty Professor Departments: Department…" at bounding box center [816, 367] width 676 height 224
drag, startPoint x: 620, startPoint y: 233, endPoint x: 501, endPoint y: 233, distance: 119.2
click at [501, 255] on div "Argye Hillis Bookmark Compose Request Faculty Professor Departments: Department…" at bounding box center [816, 367] width 676 height 224
drag, startPoint x: 612, startPoint y: 229, endPoint x: 506, endPoint y: 229, distance: 106.0
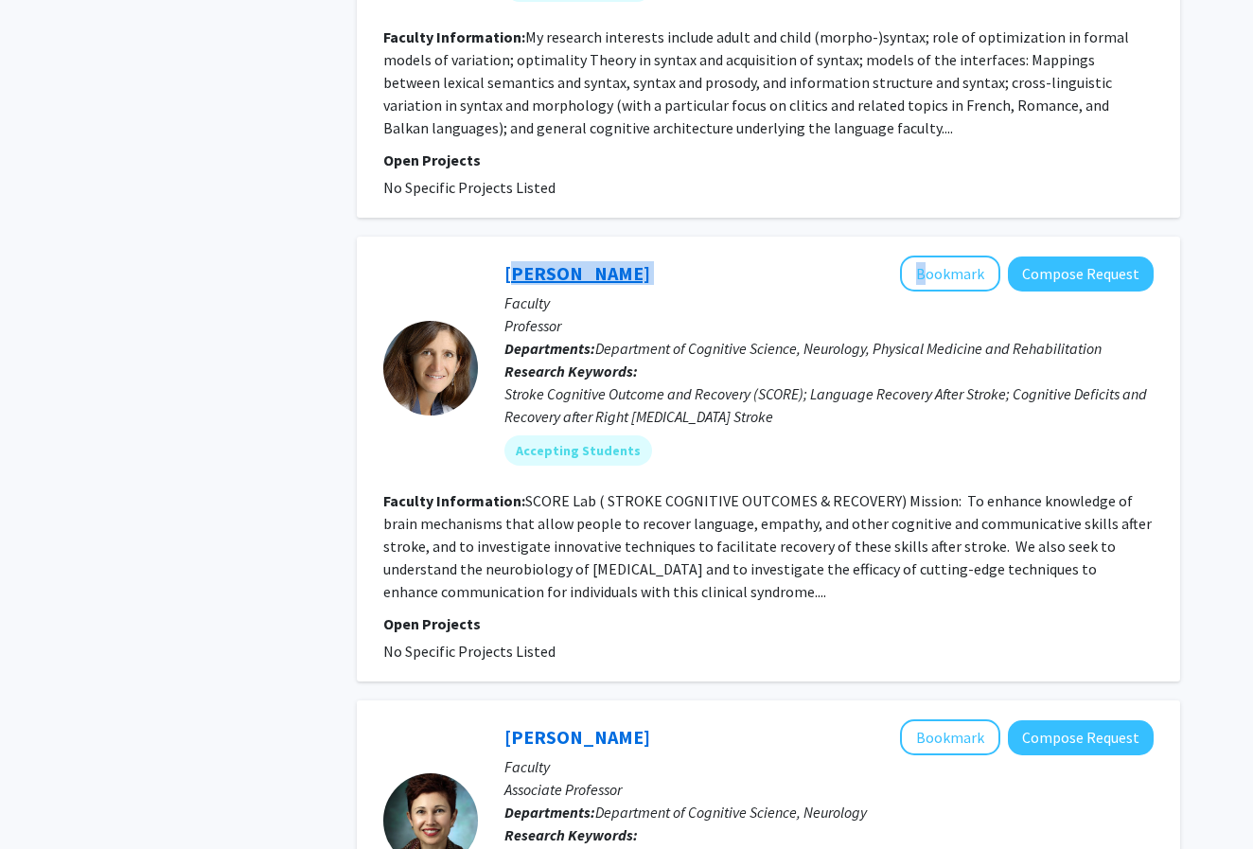
click at [506, 255] on div "Argye Hillis Bookmark Compose Request" at bounding box center [828, 273] width 649 height 36
copy div "Argye Hillis"
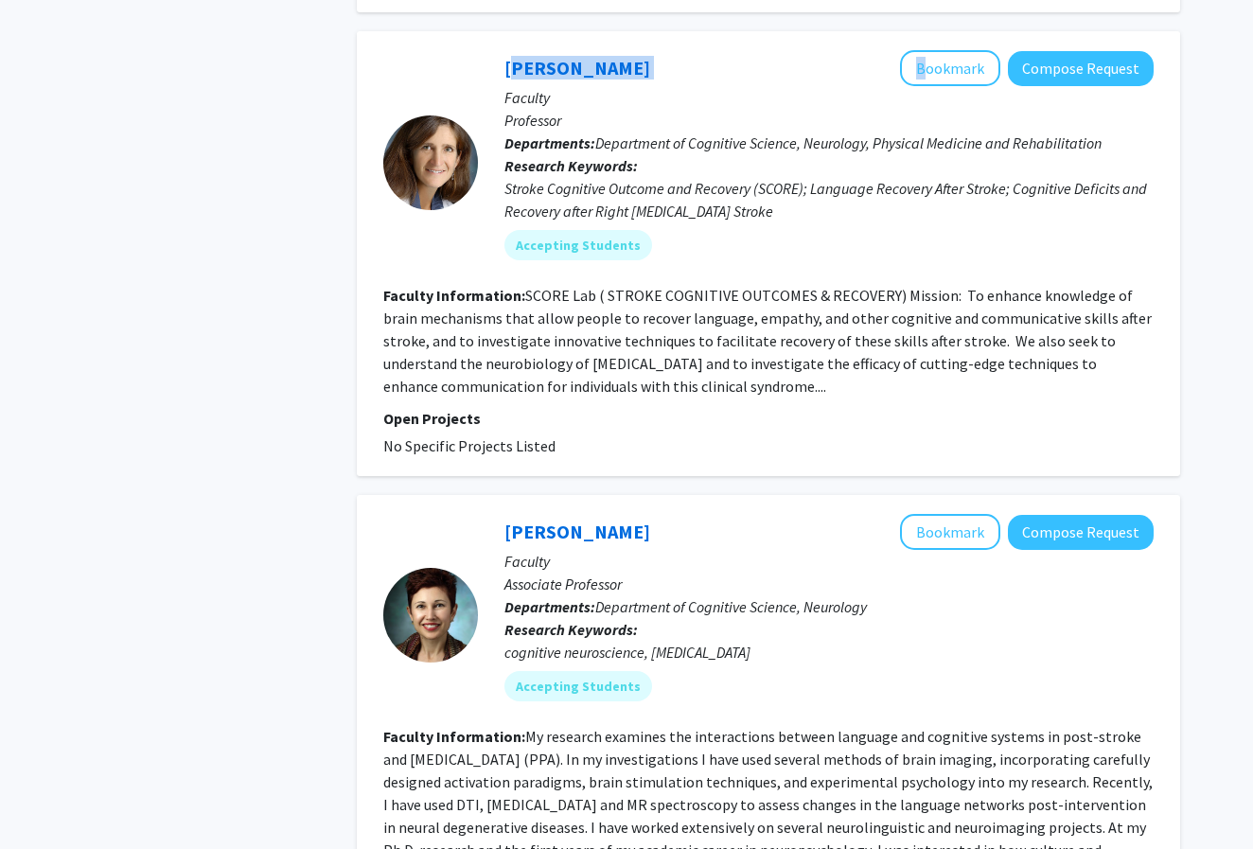
scroll to position [3935, 0]
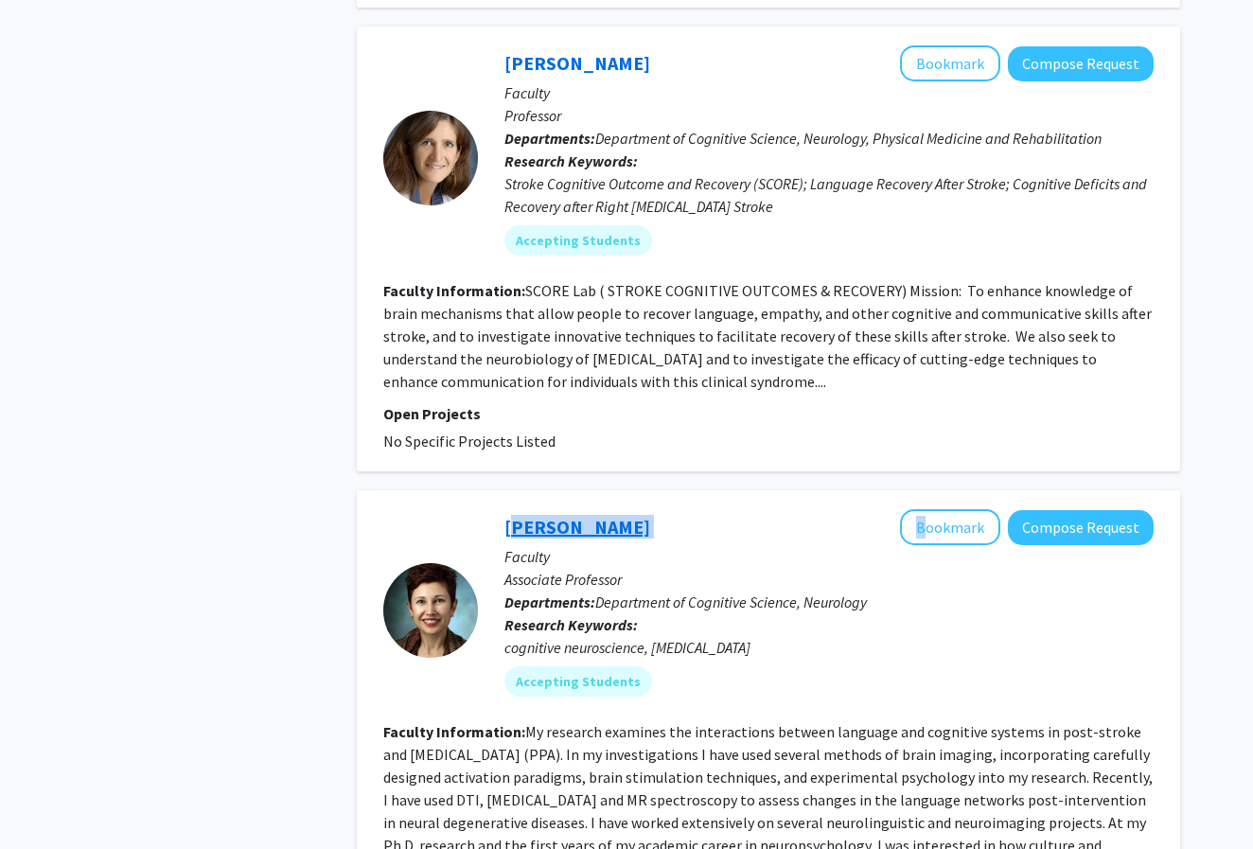
drag, startPoint x: 658, startPoint y: 478, endPoint x: 506, endPoint y: 492, distance: 152.0
click at [506, 509] on div "Kyrana Tsapkini Bookmark Compose Request" at bounding box center [828, 527] width 649 height 36
copy div "Kyrana Tsapkini"
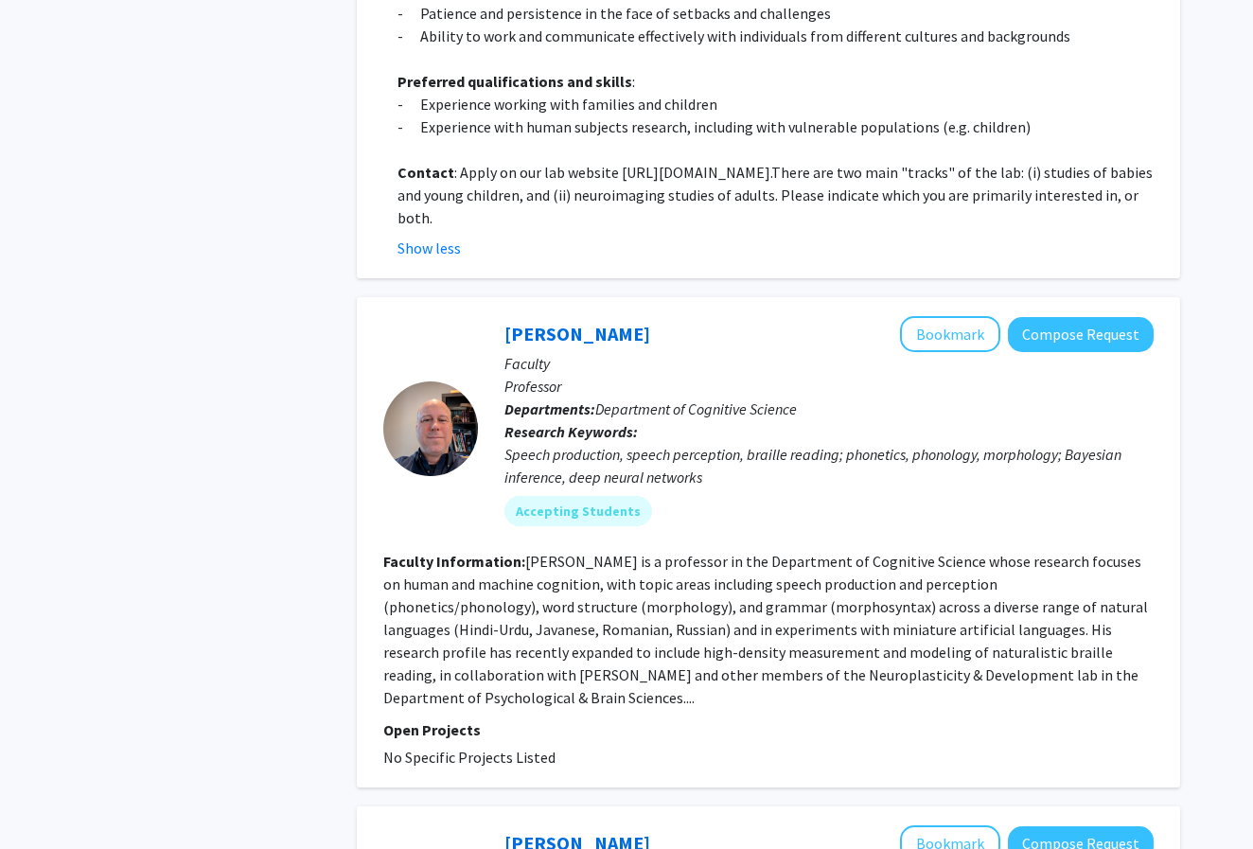
scroll to position [1372, 0]
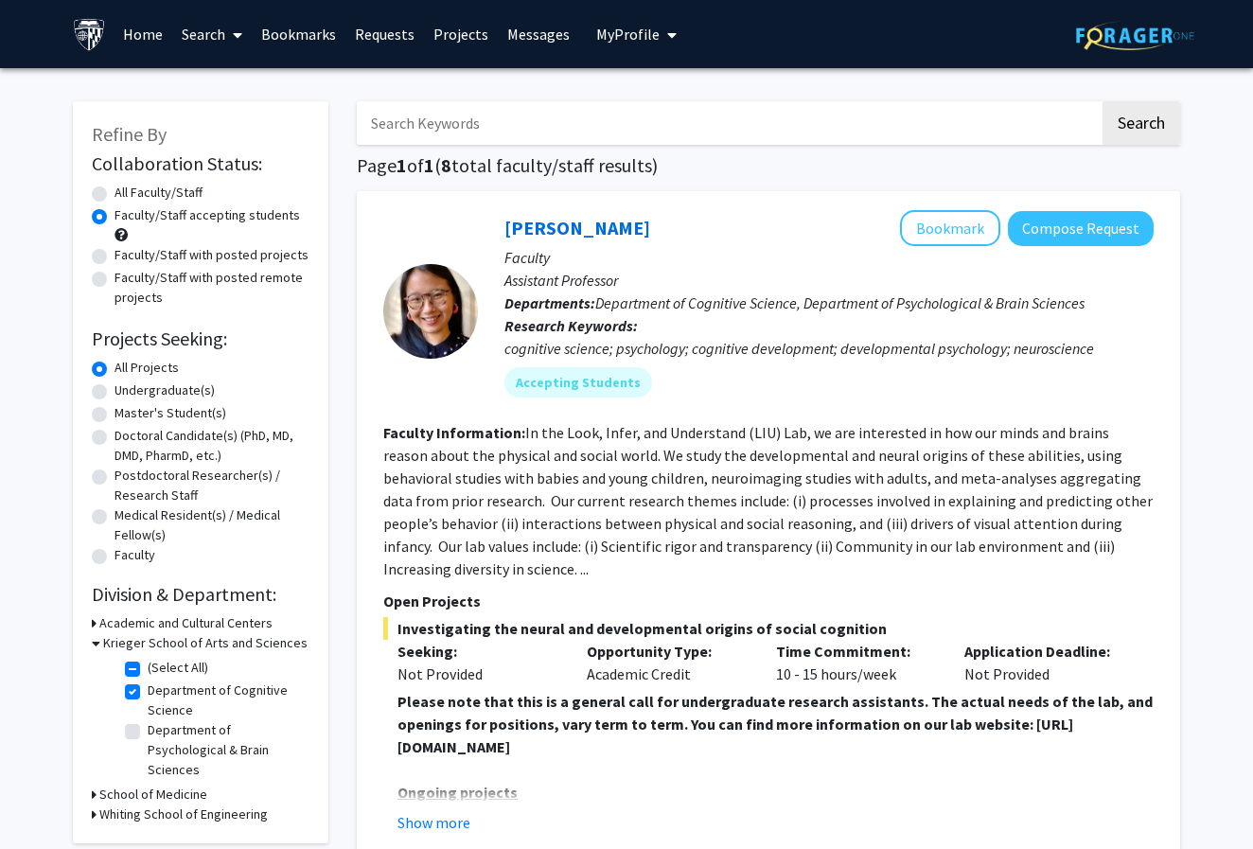
click at [148, 694] on label "Department of Cognitive Science" at bounding box center [226, 700] width 157 height 40
click at [148, 693] on input "Department of Cognitive Science" at bounding box center [154, 686] width 12 height 12
checkbox input "false"
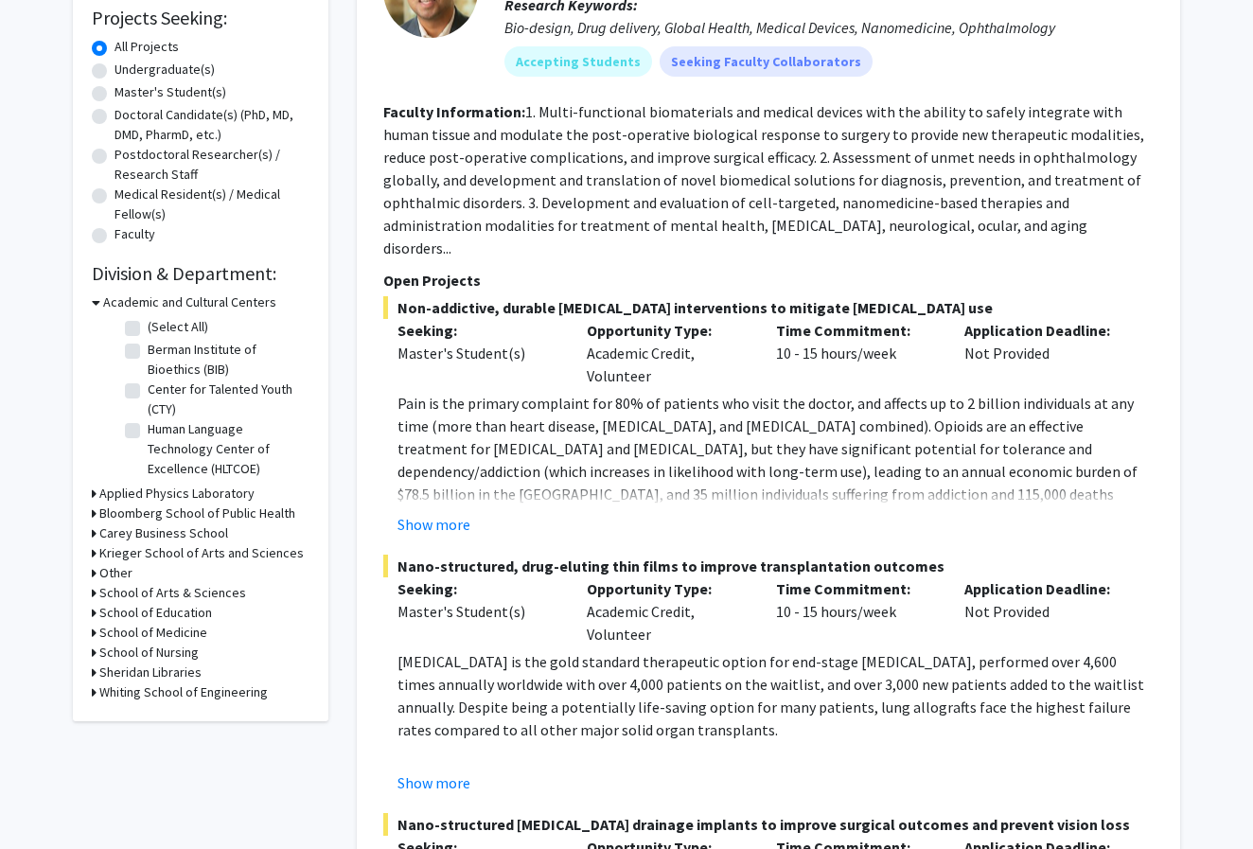
scroll to position [320, 0]
click at [99, 555] on h3 "Krieger School of Arts and Sciences" at bounding box center [201, 554] width 204 height 20
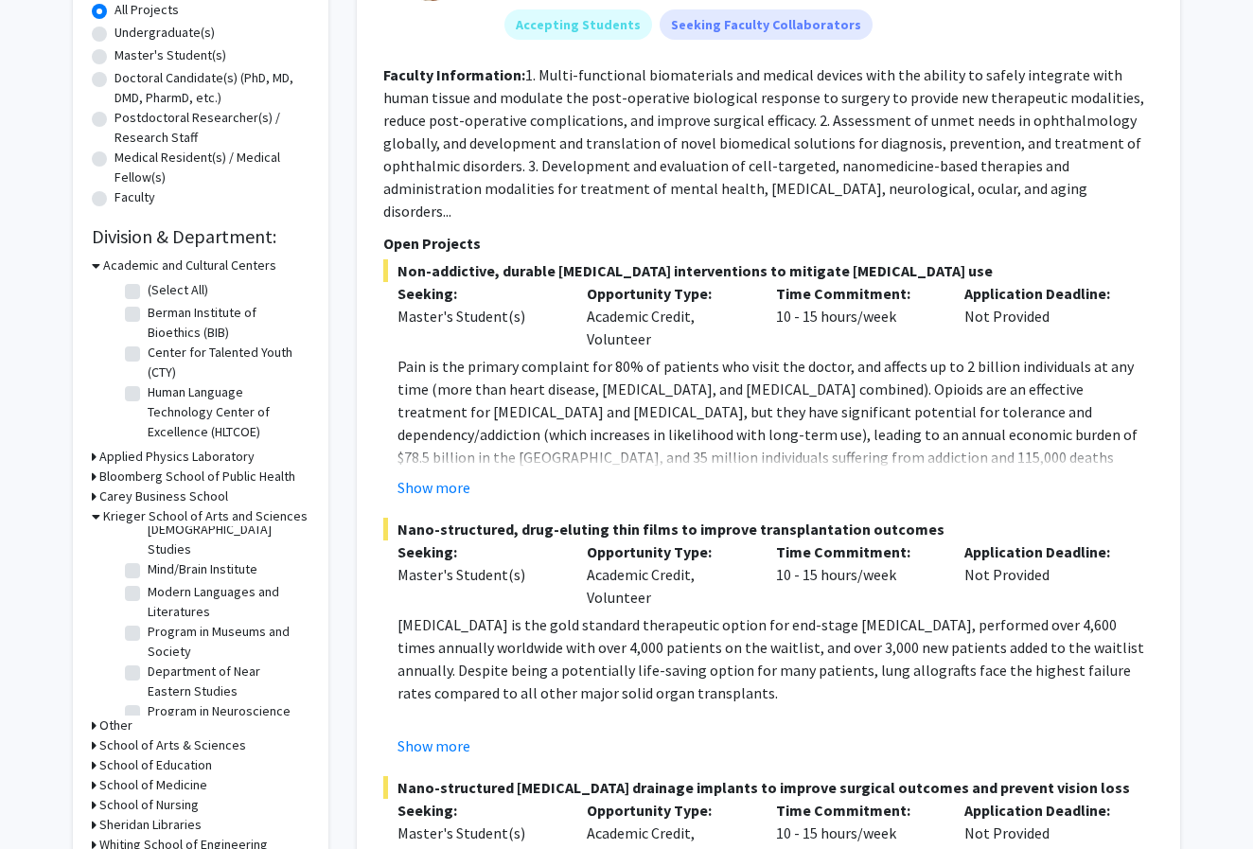
scroll to position [787, 0]
click at [148, 700] on label "Program in Neuroscience" at bounding box center [219, 710] width 143 height 20
click at [148, 700] on input "Program in Neuroscience" at bounding box center [154, 706] width 12 height 12
checkbox input "true"
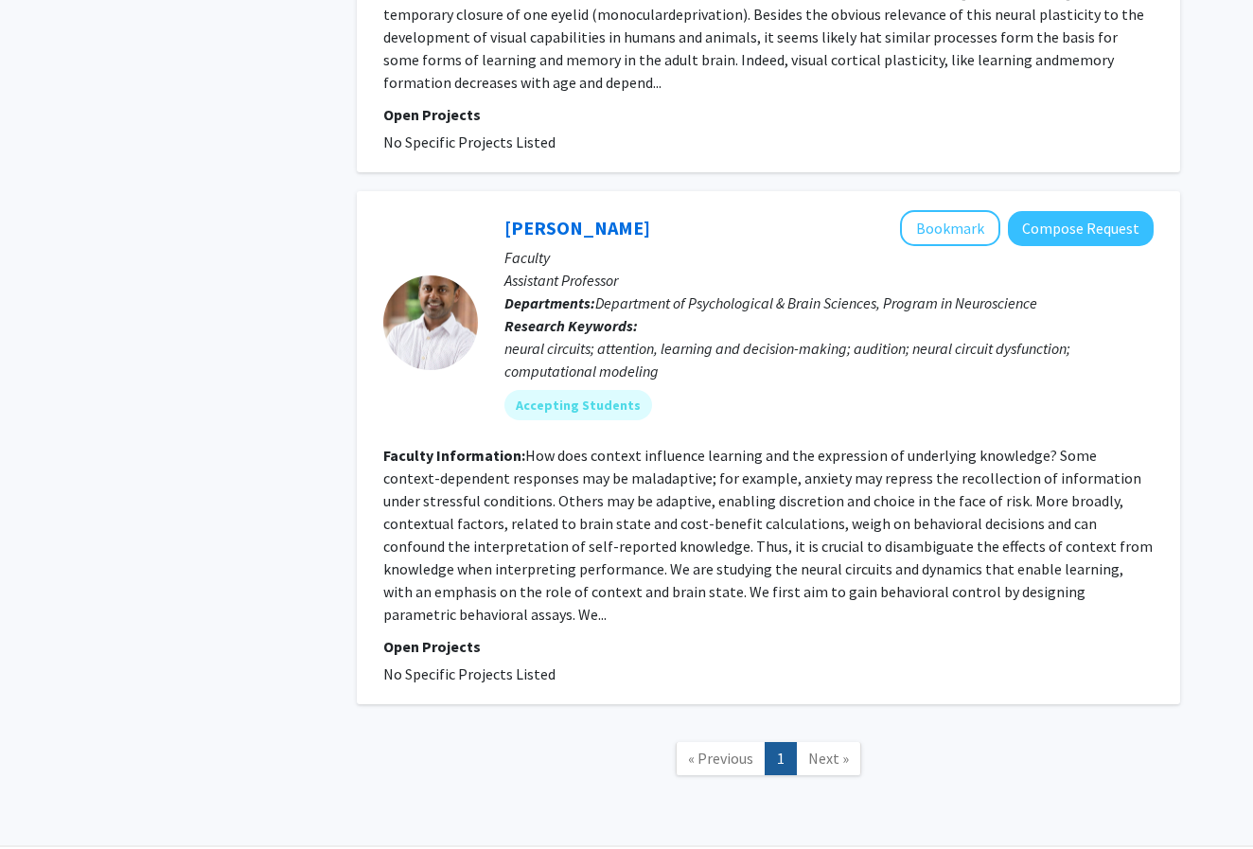
scroll to position [1084, 0]
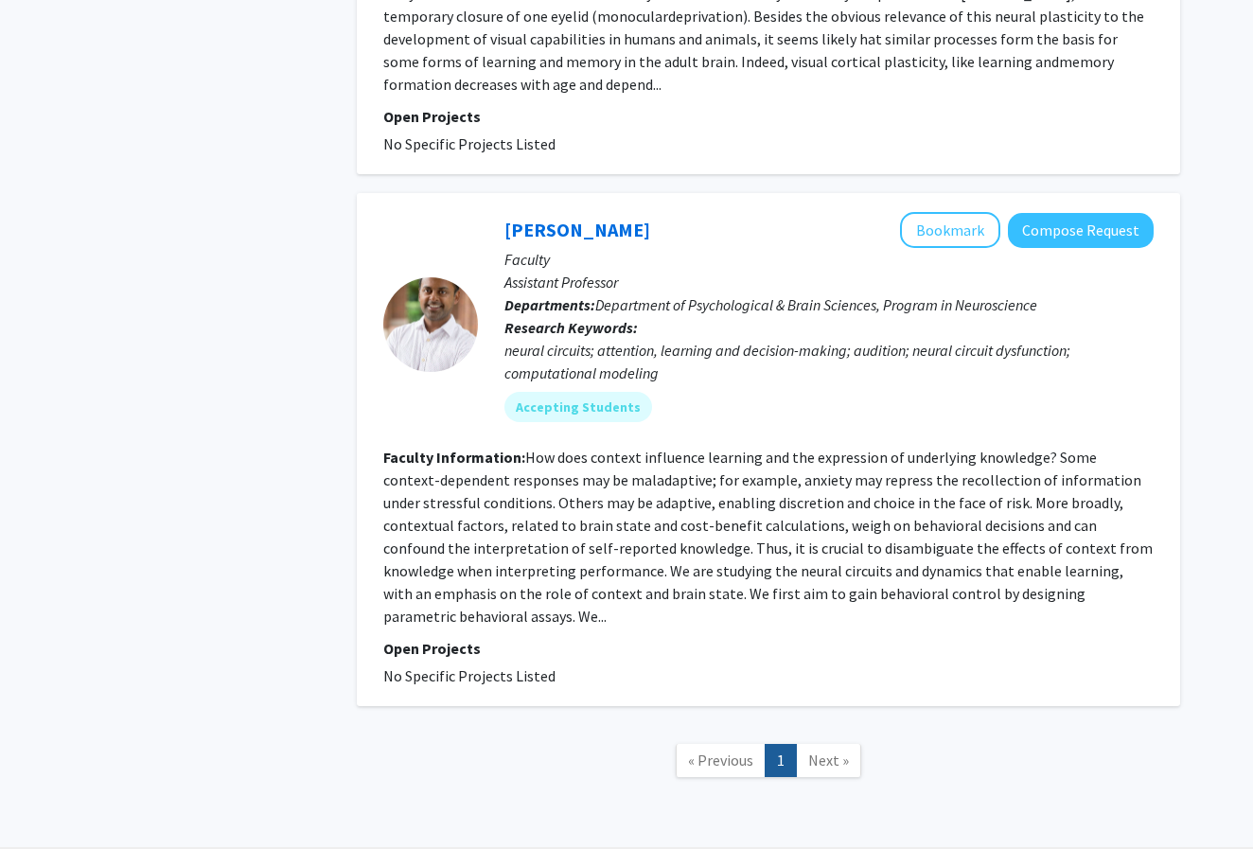
click at [641, 448] on fg-read-more "How does context influence learning and the expression of underlying knowledge?…" at bounding box center [767, 537] width 769 height 178
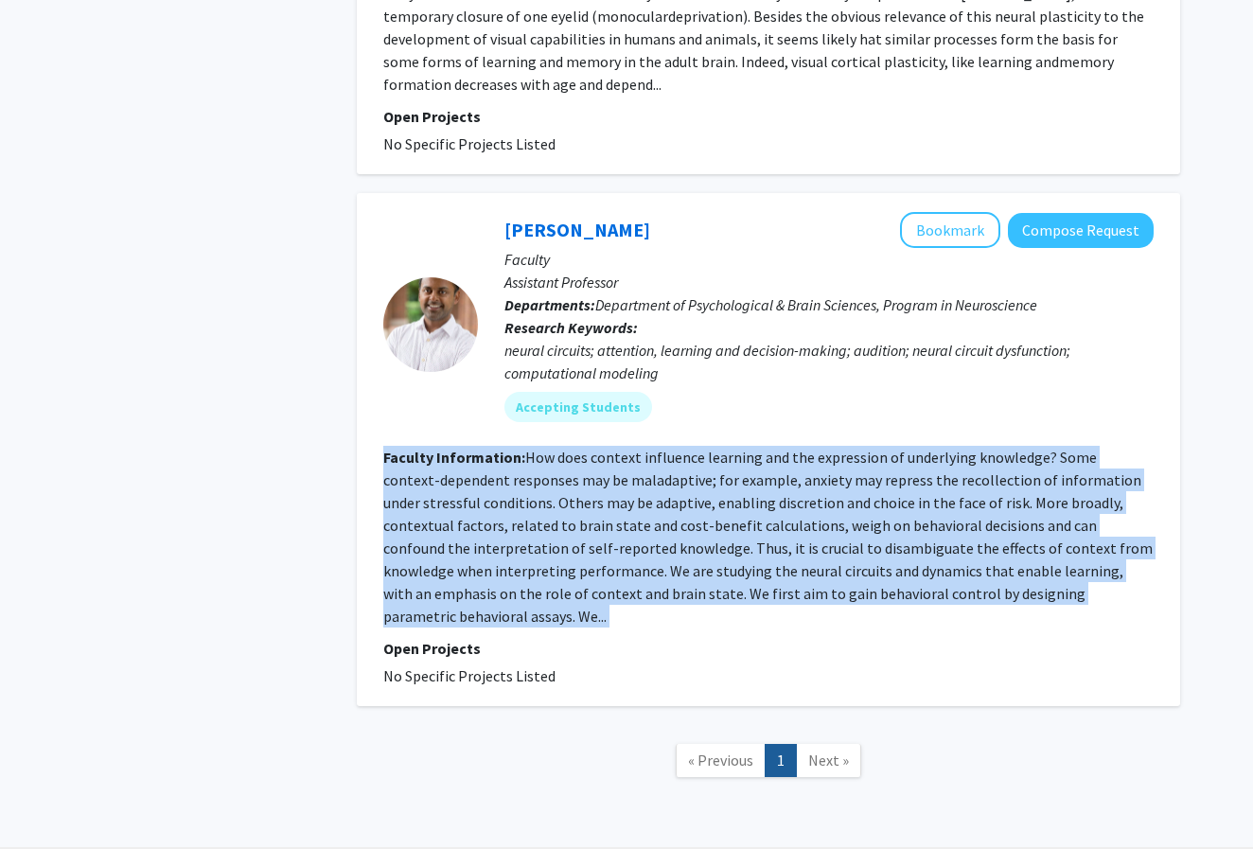
click at [641, 448] on fg-read-more "How does context influence learning and the expression of underlying knowledge?…" at bounding box center [767, 537] width 769 height 178
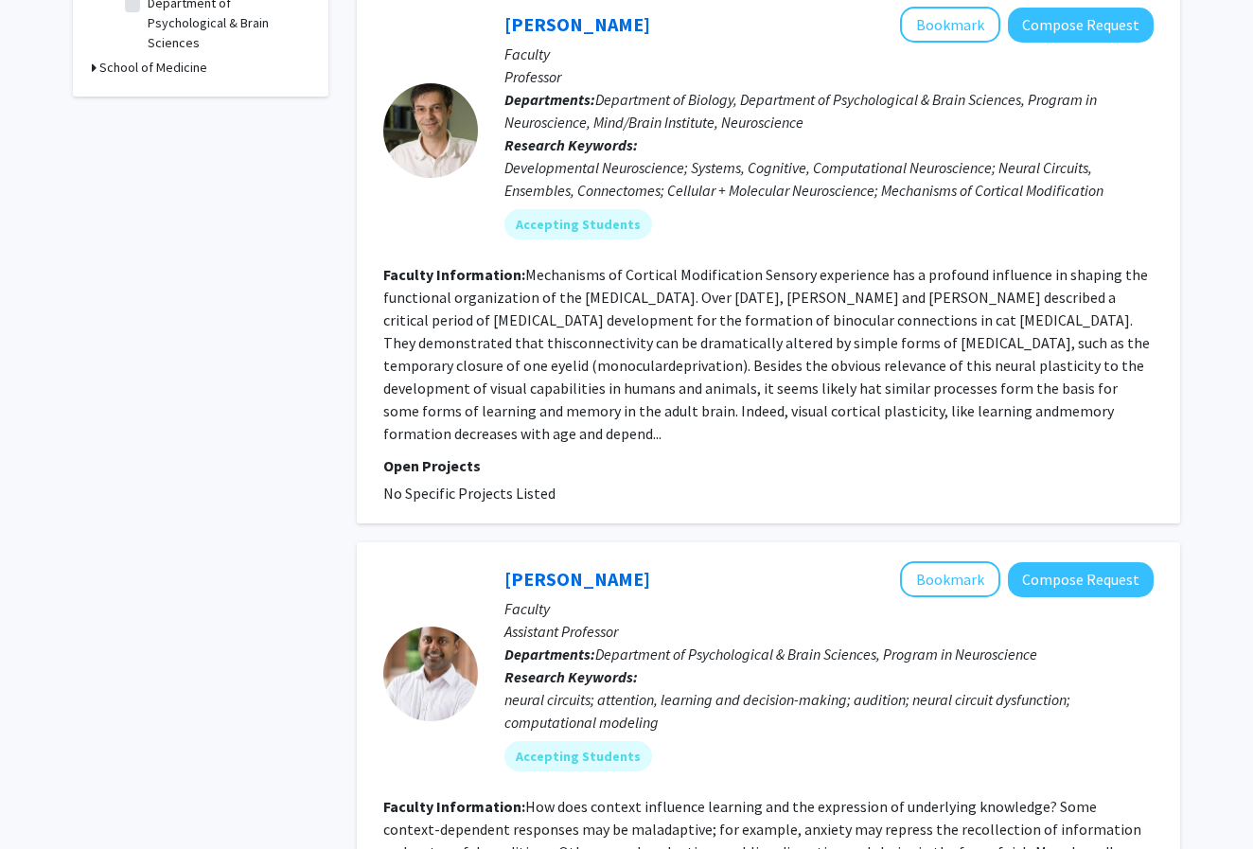
scroll to position [732, 0]
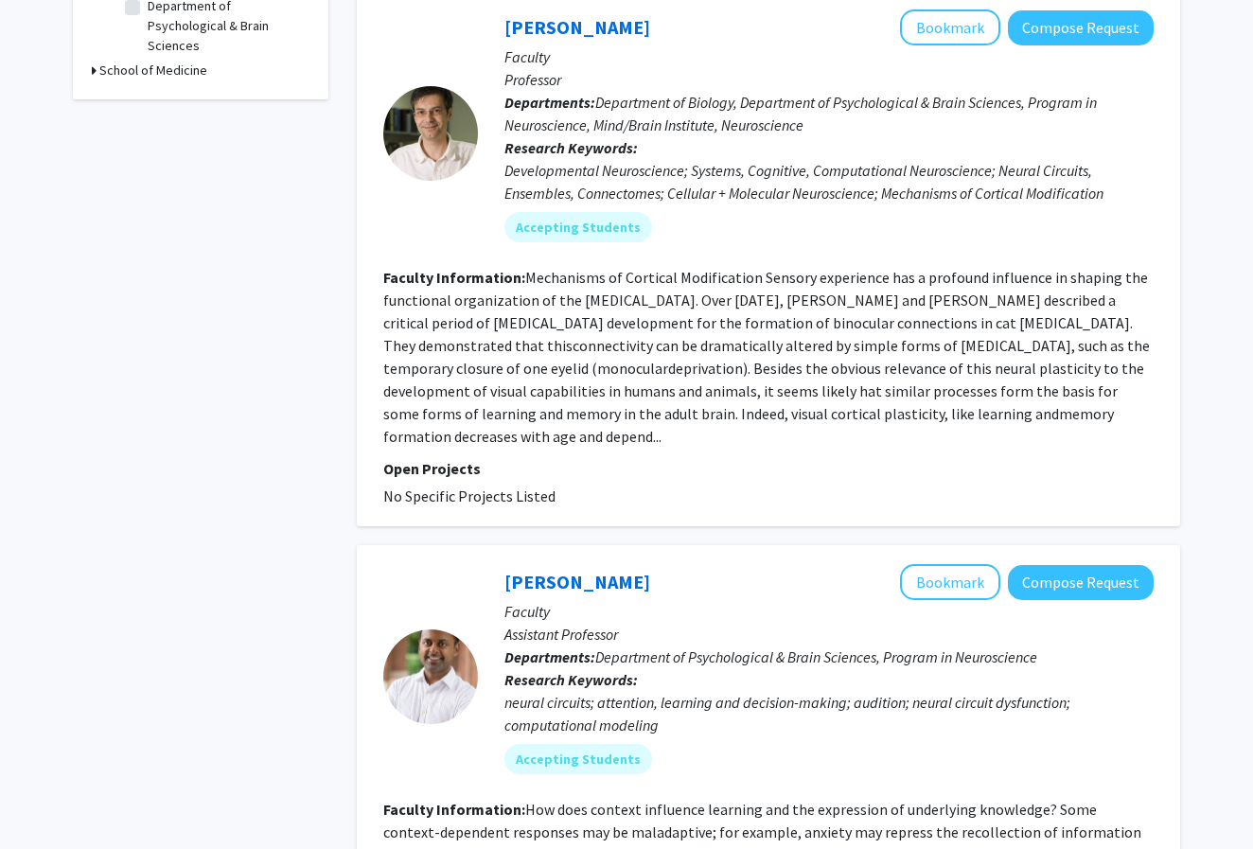
click at [653, 353] on fg-read-more "Mechanisms of Cortical Modification Sensory experience has a profound influence…" at bounding box center [766, 357] width 766 height 178
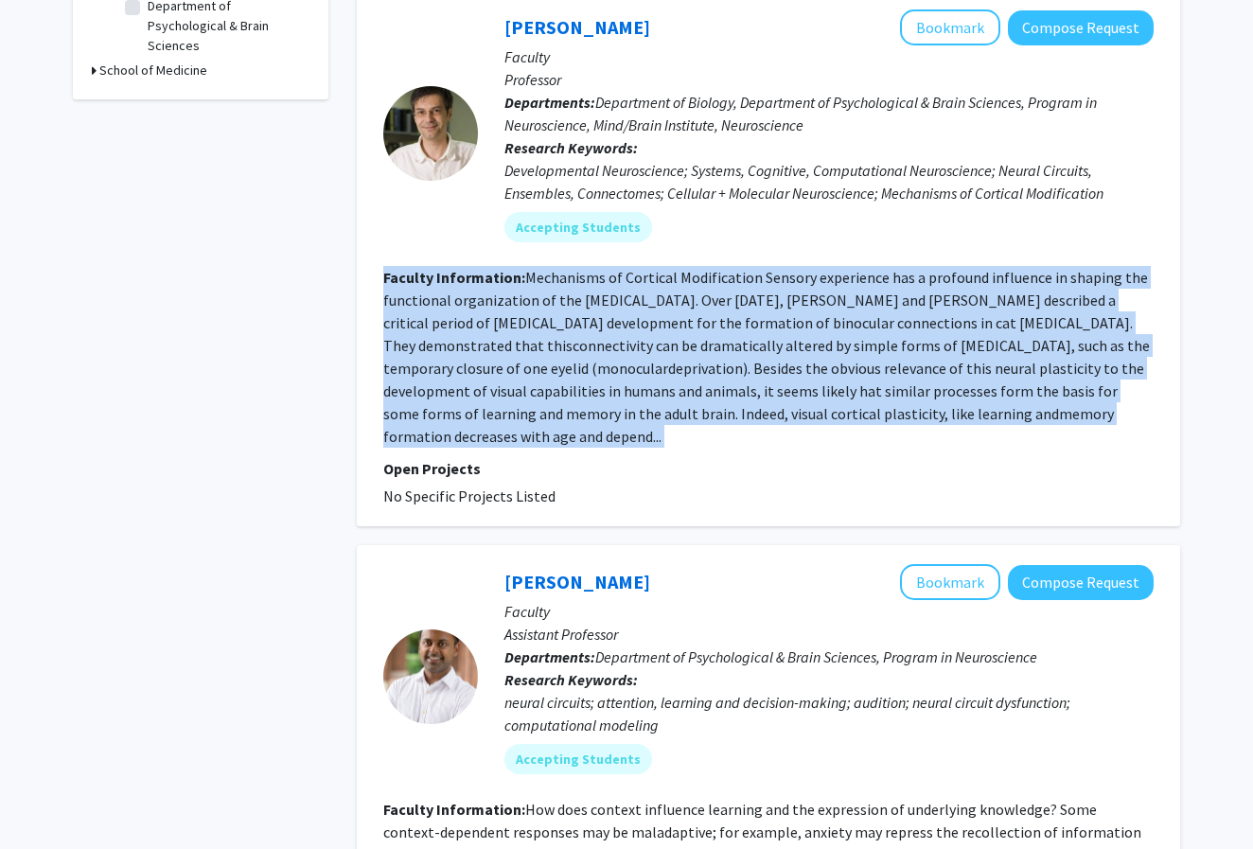
click at [653, 353] on fg-read-more "Mechanisms of Cortical Modification Sensory experience has a profound influence…" at bounding box center [766, 357] width 766 height 178
click at [660, 386] on fg-read-more "Mechanisms of Cortical Modification Sensory experience has a profound influence…" at bounding box center [766, 357] width 766 height 178
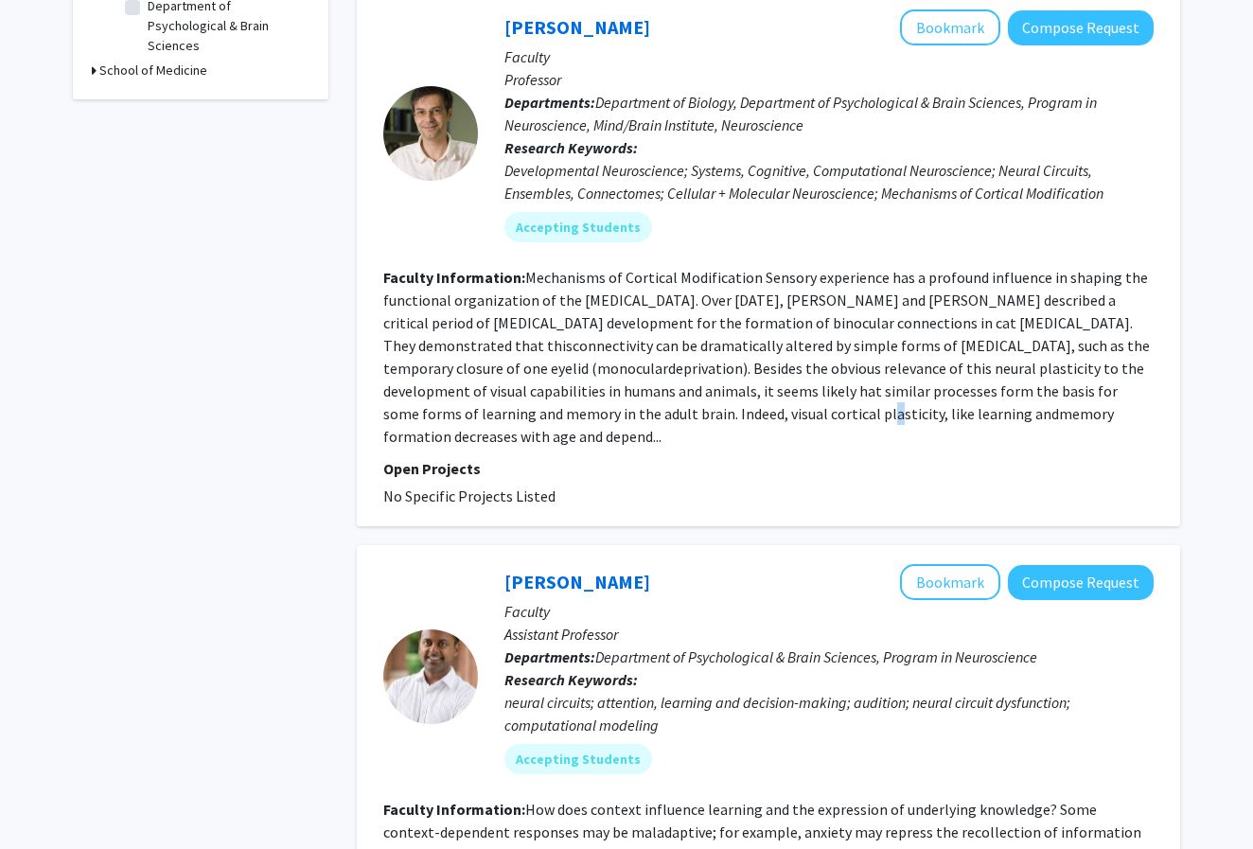
click at [660, 386] on fg-read-more "Mechanisms of Cortical Modification Sensory experience has a profound influence…" at bounding box center [766, 357] width 766 height 178
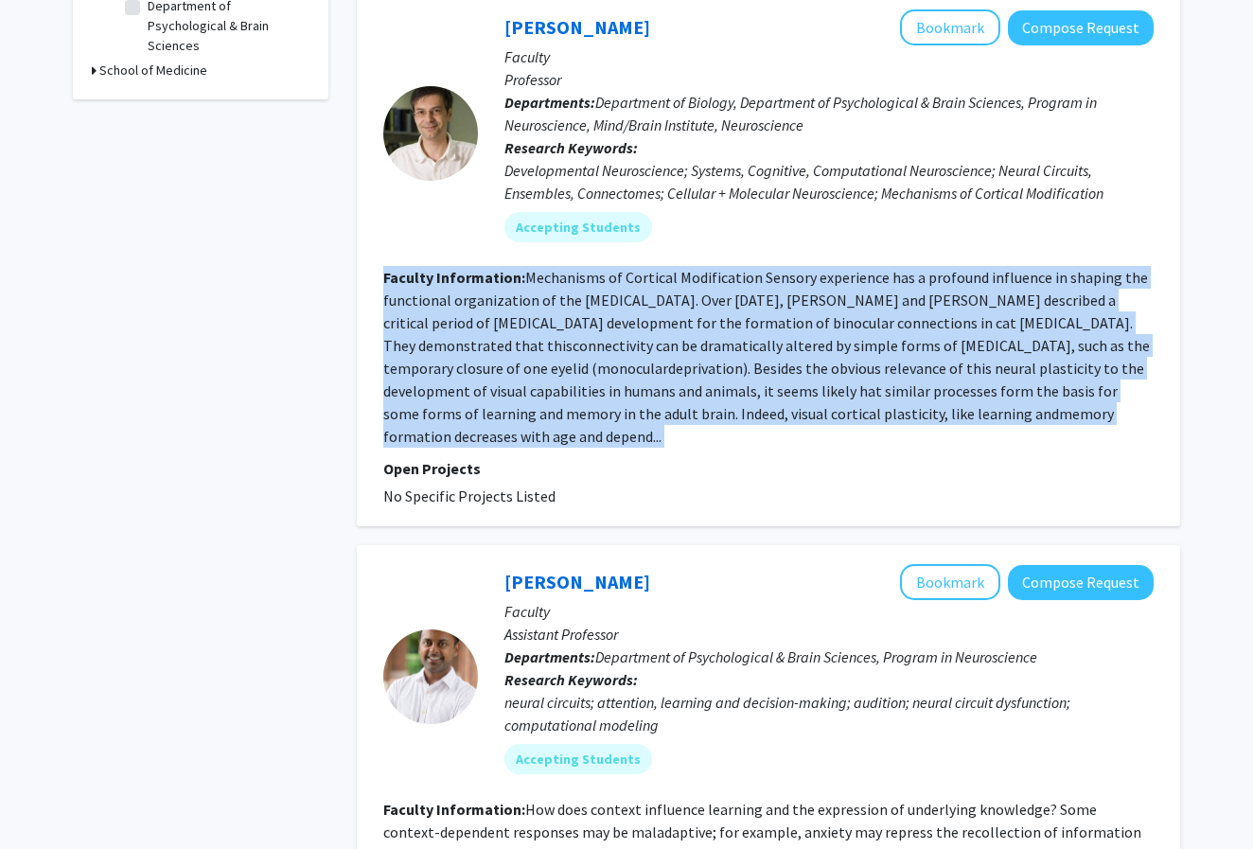
click at [660, 386] on fg-read-more "Mechanisms of Cortical Modification Sensory experience has a profound influence…" at bounding box center [766, 357] width 766 height 178
click at [660, 379] on fg-read-more "Mechanisms of Cortical Modification Sensory experience has a profound influence…" at bounding box center [766, 357] width 766 height 178
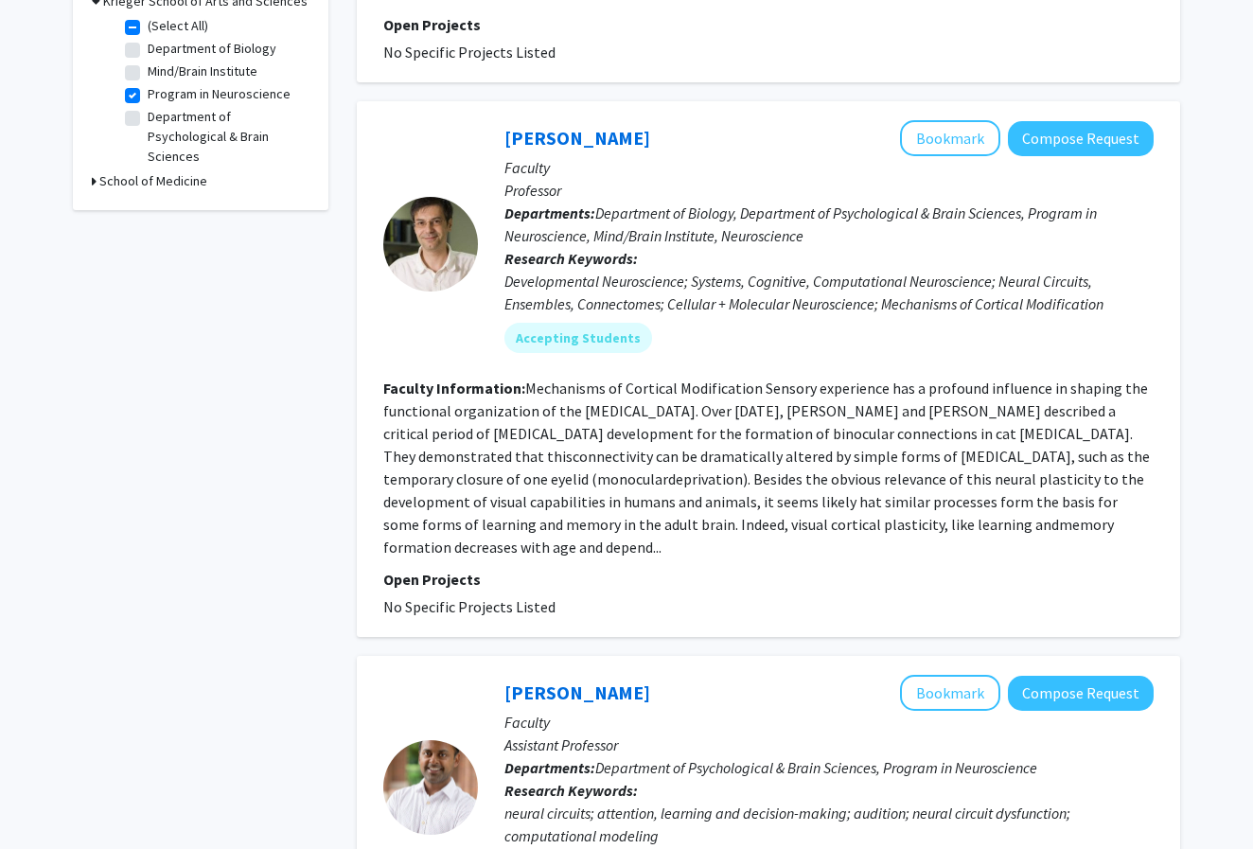
scroll to position [608, 0]
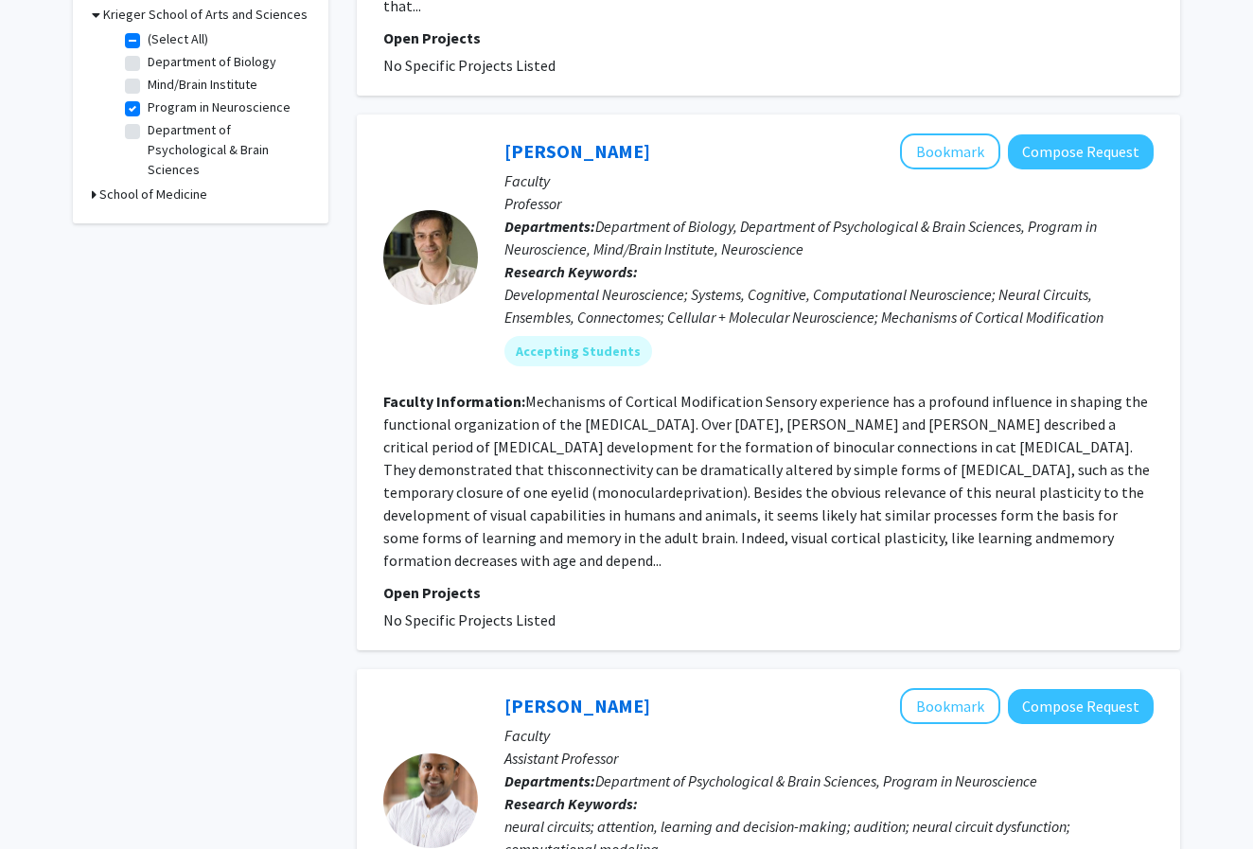
click at [660, 392] on fg-read-more "Mechanisms of Cortical Modification Sensory experience has a profound influence…" at bounding box center [766, 481] width 766 height 178
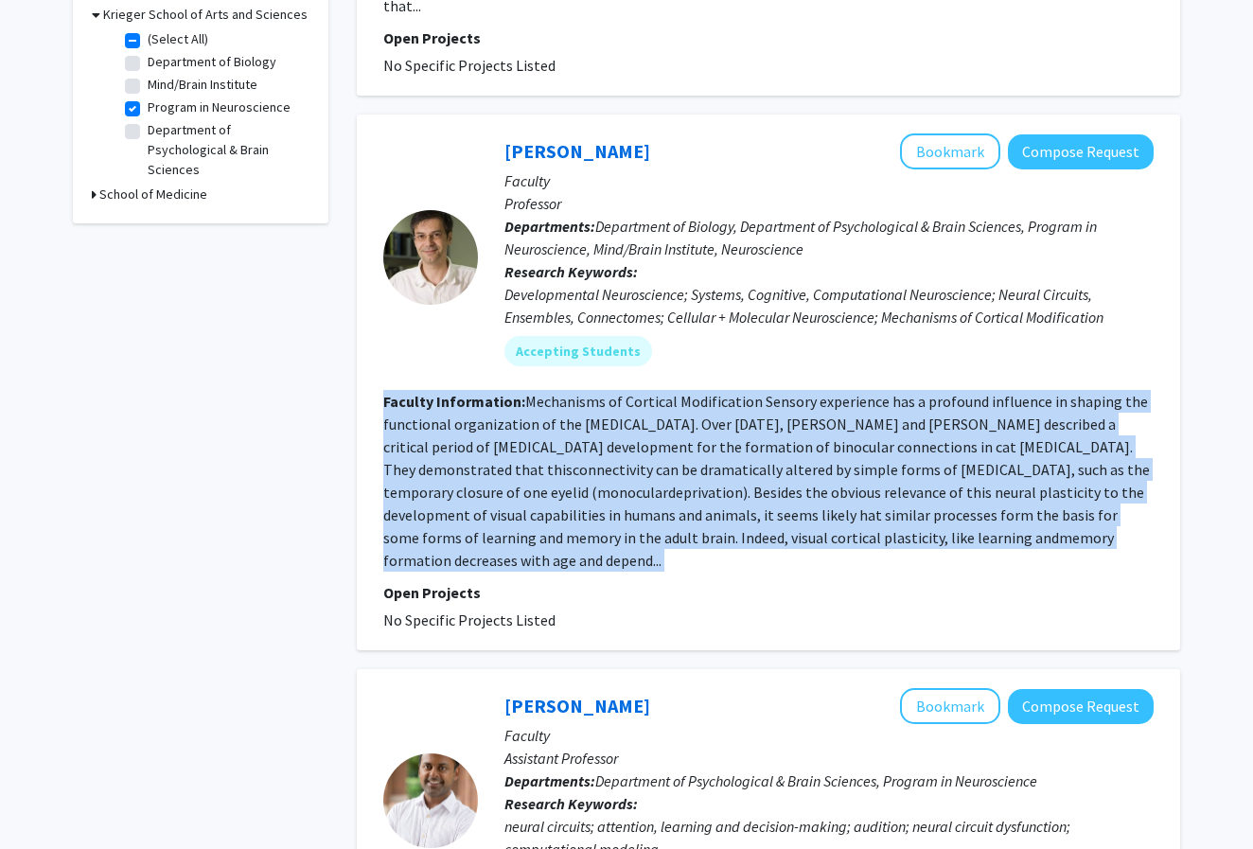
click at [660, 392] on fg-read-more "Mechanisms of Cortical Modification Sensory experience has a profound influence…" at bounding box center [766, 481] width 766 height 178
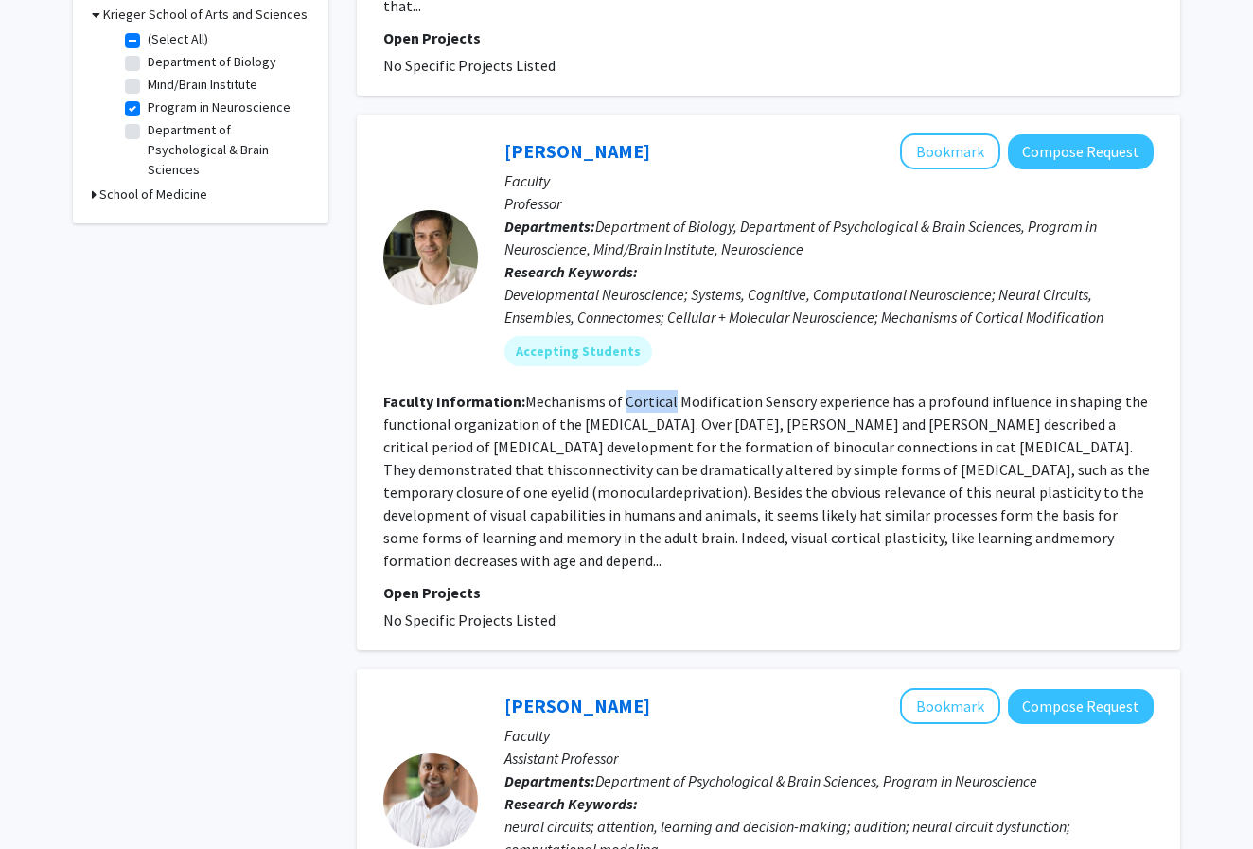
click at [660, 392] on fg-read-more "Mechanisms of Cortical Modification Sensory experience has a profound influence…" at bounding box center [766, 481] width 766 height 178
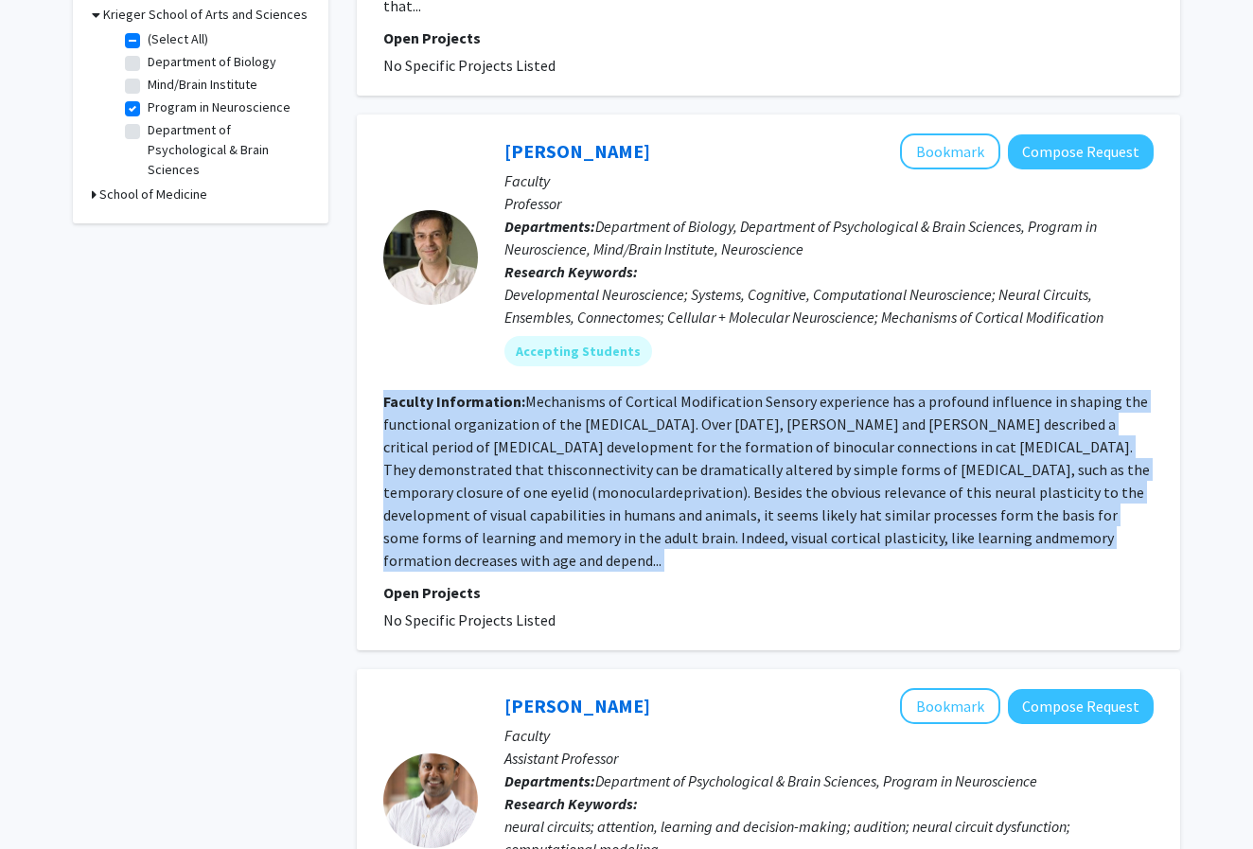
click at [660, 392] on fg-read-more "Mechanisms of Cortical Modification Sensory experience has a profound influence…" at bounding box center [766, 481] width 766 height 178
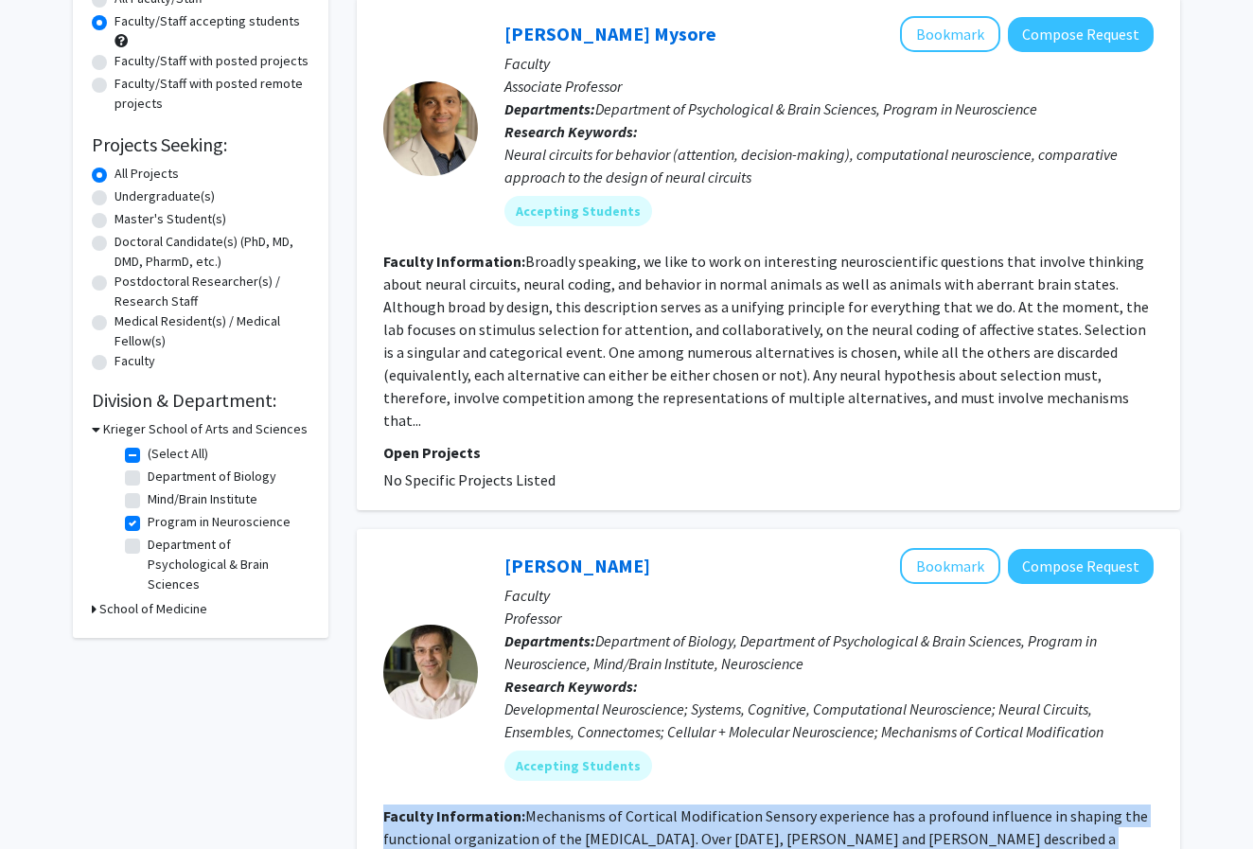
scroll to position [174, 0]
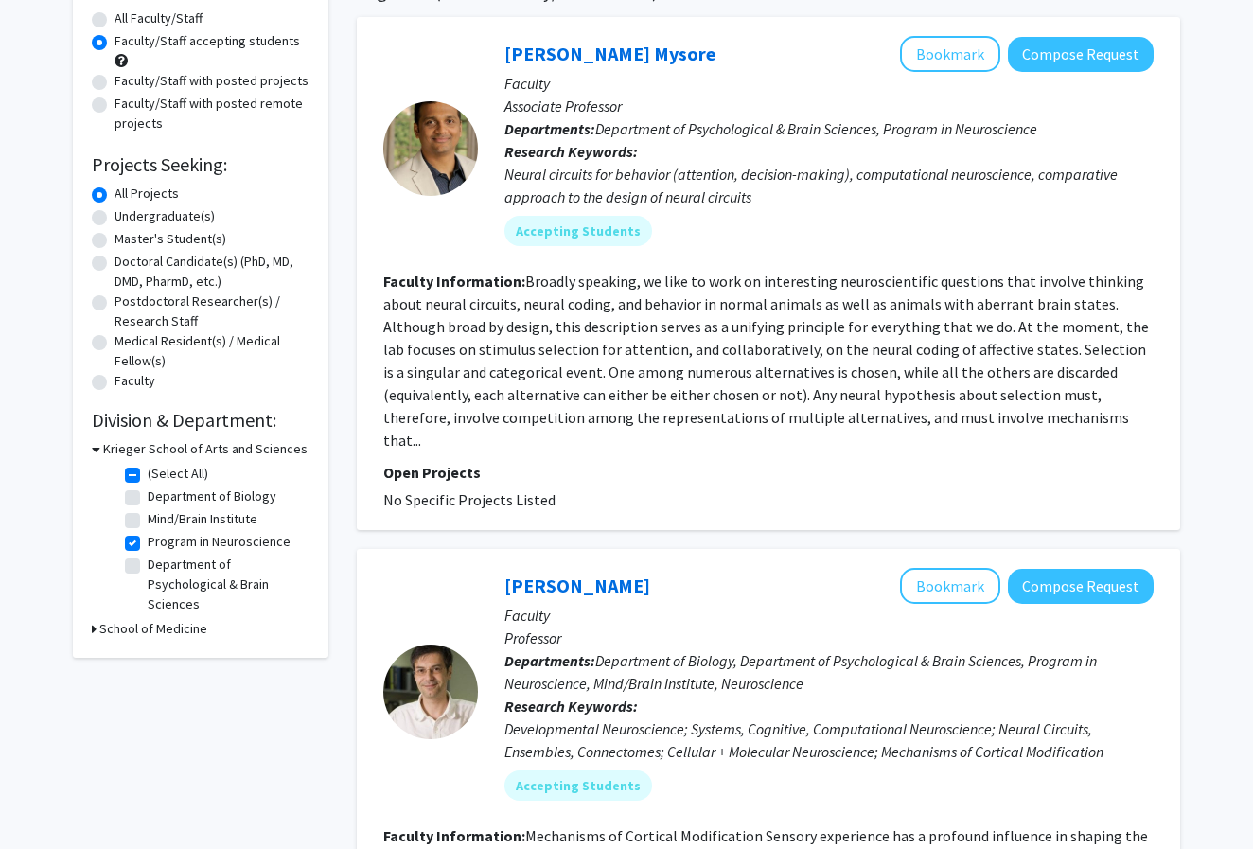
click at [660, 379] on fg-read-more "Broadly speaking, we like to work on interesting neuroscientific questions that…" at bounding box center [765, 361] width 765 height 178
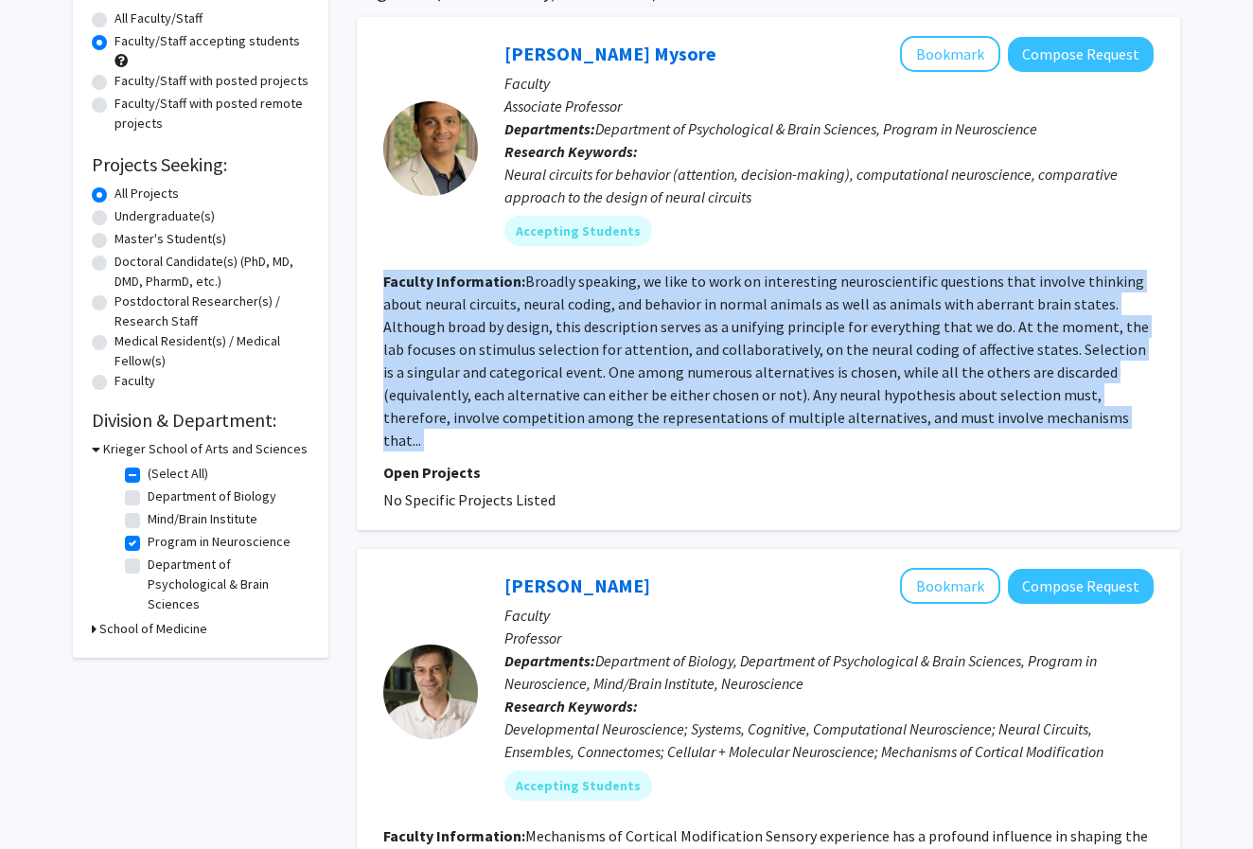
click at [660, 379] on fg-read-more "Broadly speaking, we like to work on interesting neuroscientific questions that…" at bounding box center [765, 361] width 765 height 178
click at [655, 402] on fg-read-more "Broadly speaking, we like to work on interesting neuroscientific questions that…" at bounding box center [765, 361] width 765 height 178
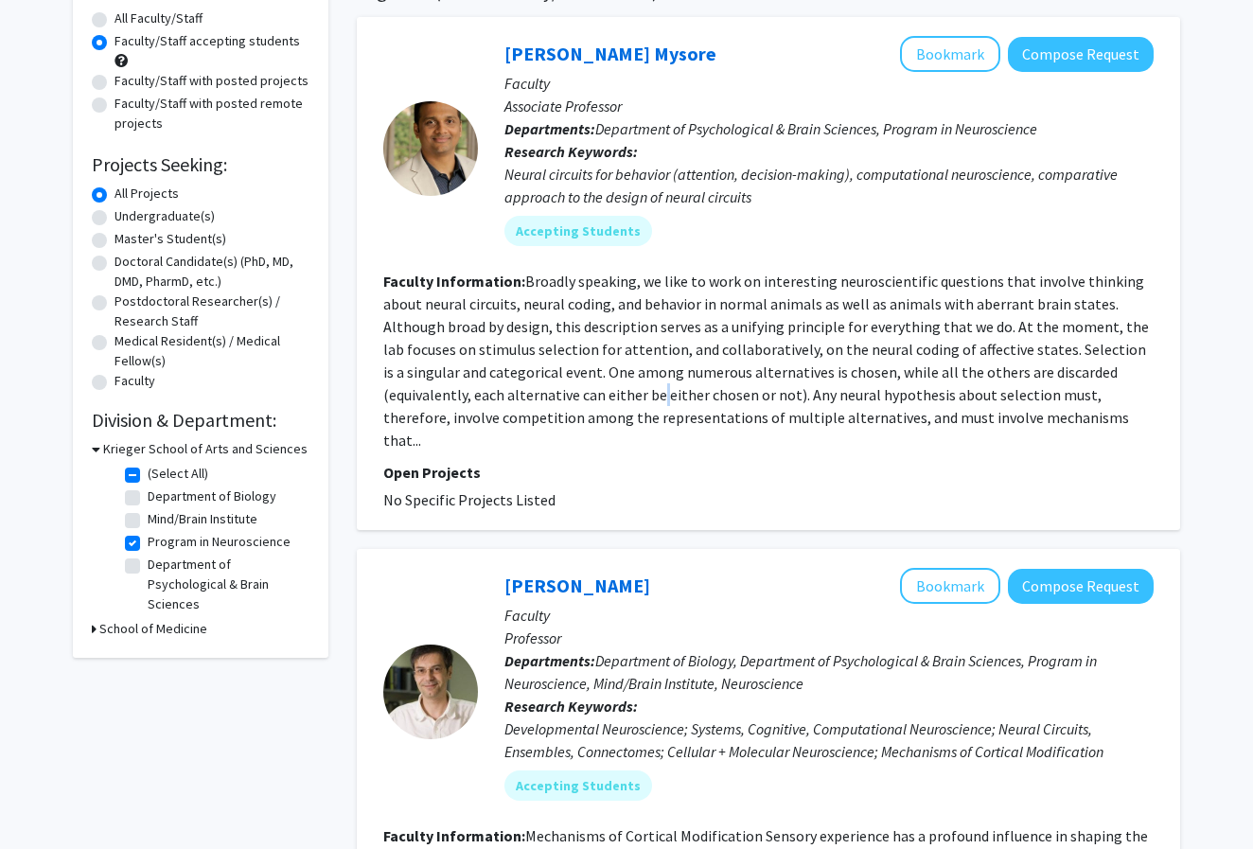
click at [655, 402] on fg-read-more "Broadly speaking, we like to work on interesting neuroscientific questions that…" at bounding box center [765, 361] width 765 height 178
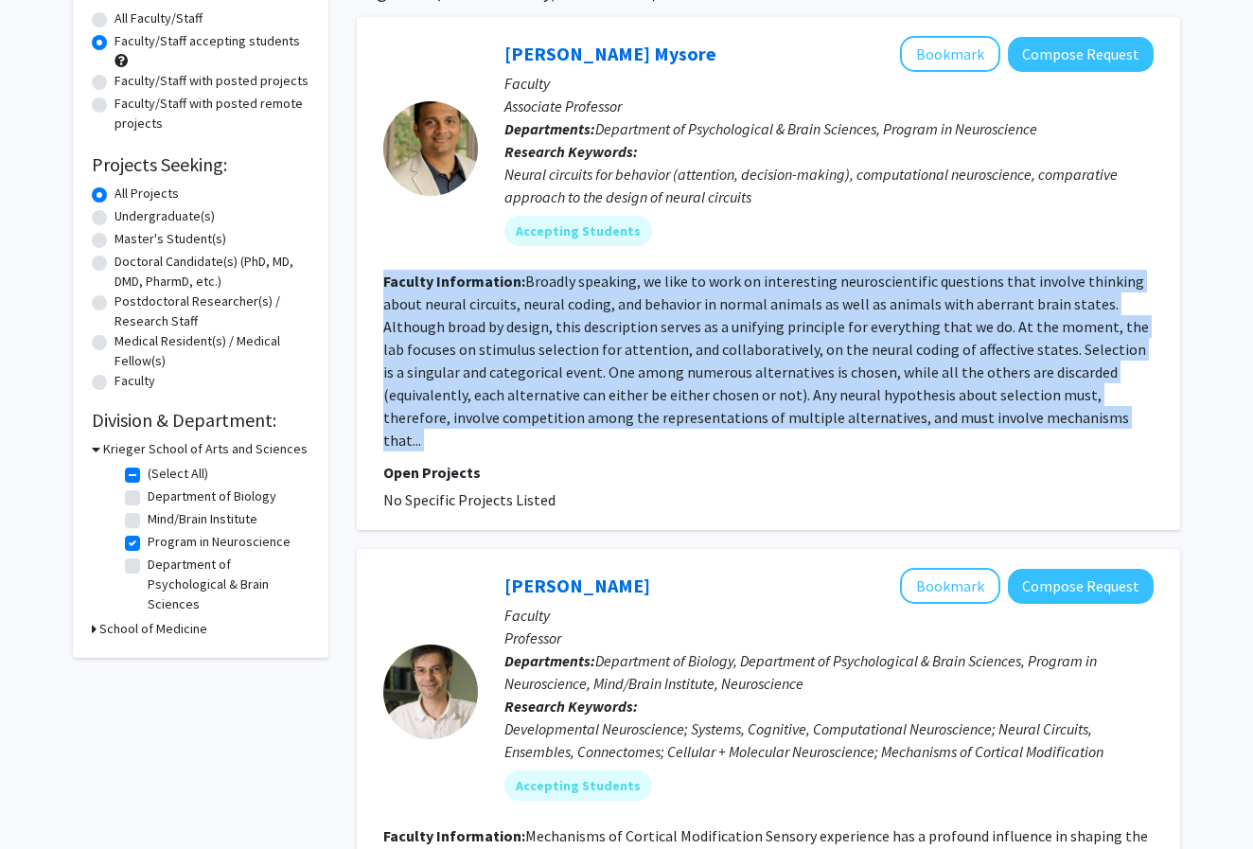
click at [655, 402] on fg-read-more "Broadly speaking, we like to work on interesting neuroscientific questions that…" at bounding box center [765, 361] width 765 height 178
click at [656, 397] on fg-read-more "Broadly speaking, we like to work on interesting neuroscientific questions that…" at bounding box center [765, 361] width 765 height 178
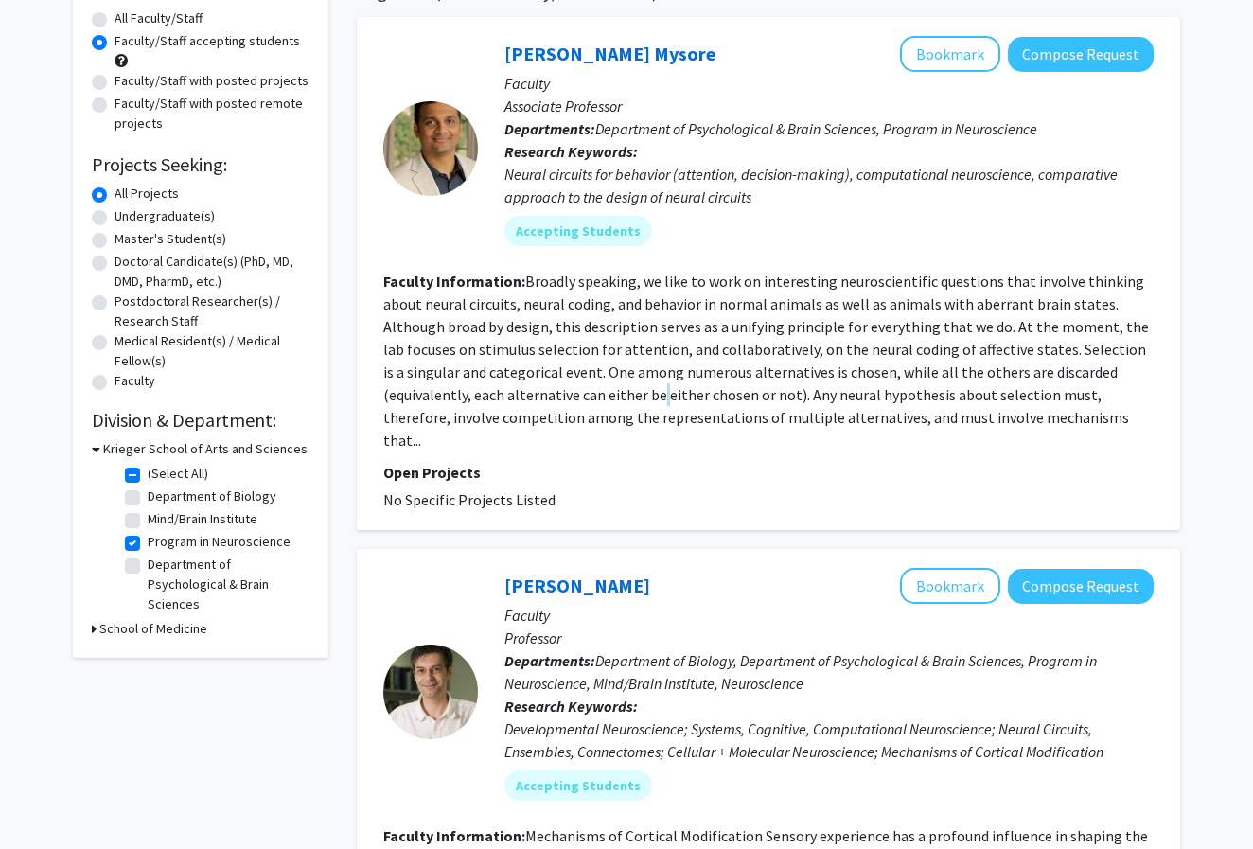
click at [656, 397] on fg-read-more "Broadly speaking, we like to work on interesting neuroscientific questions that…" at bounding box center [765, 361] width 765 height 178
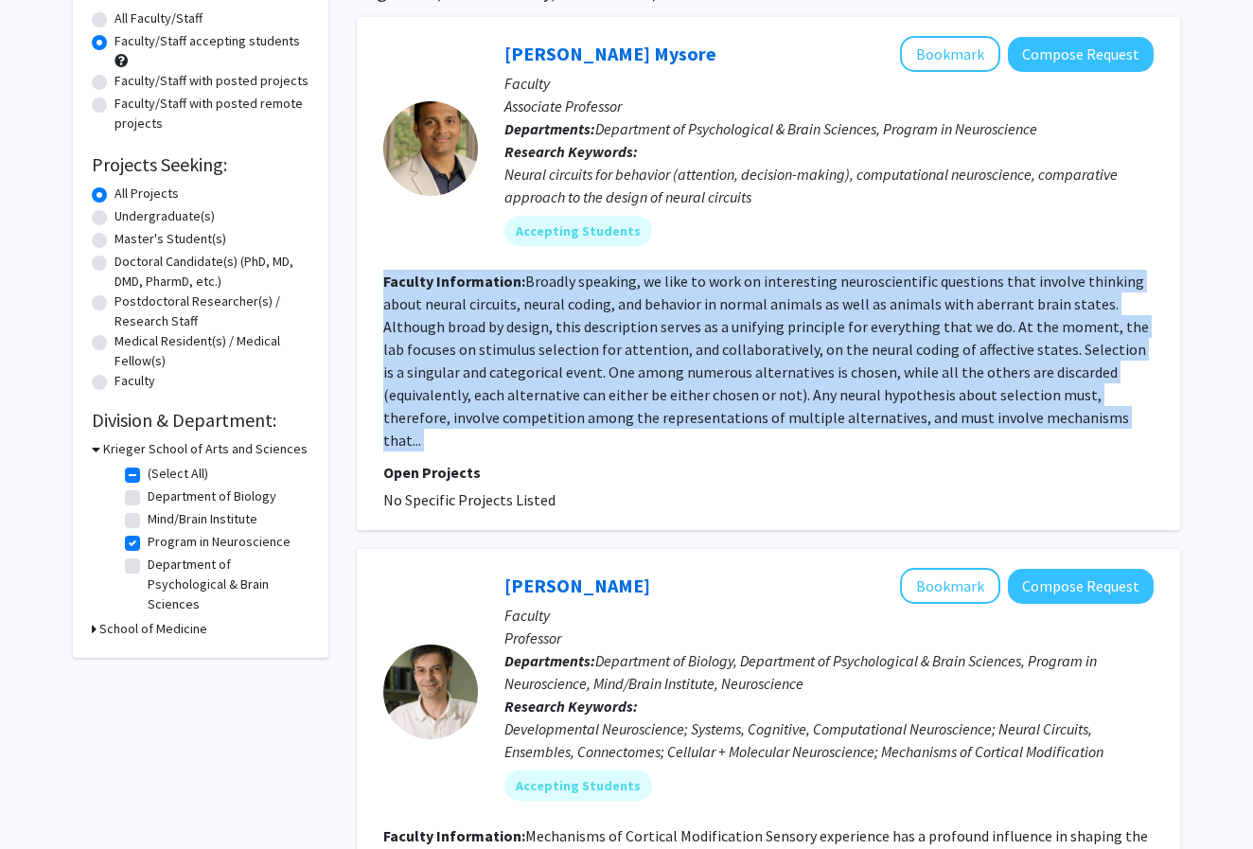
click at [656, 397] on fg-read-more "Broadly speaking, we like to work on interesting neuroscientific questions that…" at bounding box center [765, 361] width 765 height 178
click at [656, 396] on fg-read-more "Broadly speaking, we like to work on interesting neuroscientific questions that…" at bounding box center [765, 361] width 765 height 178
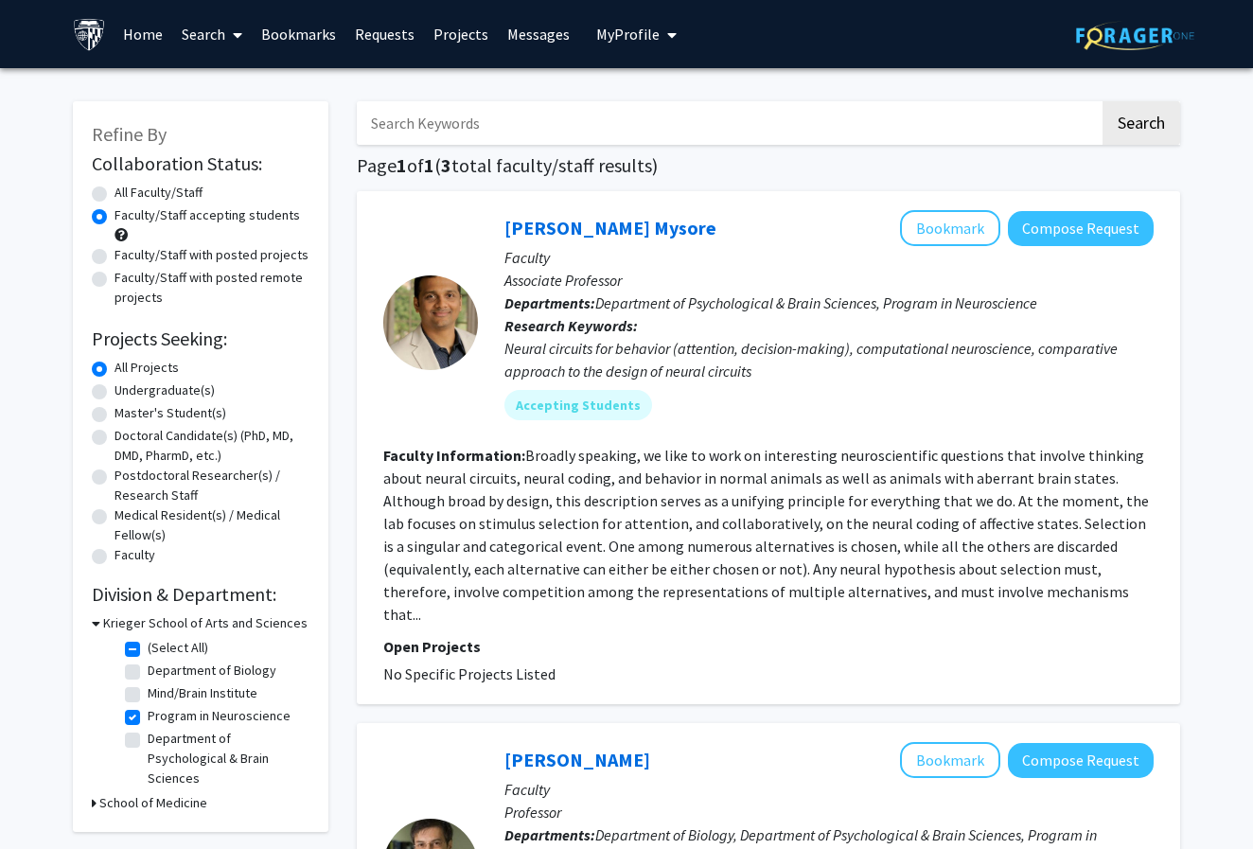
scroll to position [0, 0]
drag, startPoint x: 660, startPoint y: 232, endPoint x: 511, endPoint y: 232, distance: 149.5
click at [511, 232] on div "Shreesh Mysore Bookmark Compose Request" at bounding box center [828, 228] width 649 height 36
click at [494, 231] on div "Shreesh Mysore Bookmark Compose Request Faculty Associate Professor Departments…" at bounding box center [816, 322] width 676 height 224
drag, startPoint x: 494, startPoint y: 231, endPoint x: 502, endPoint y: 222, distance: 12.0
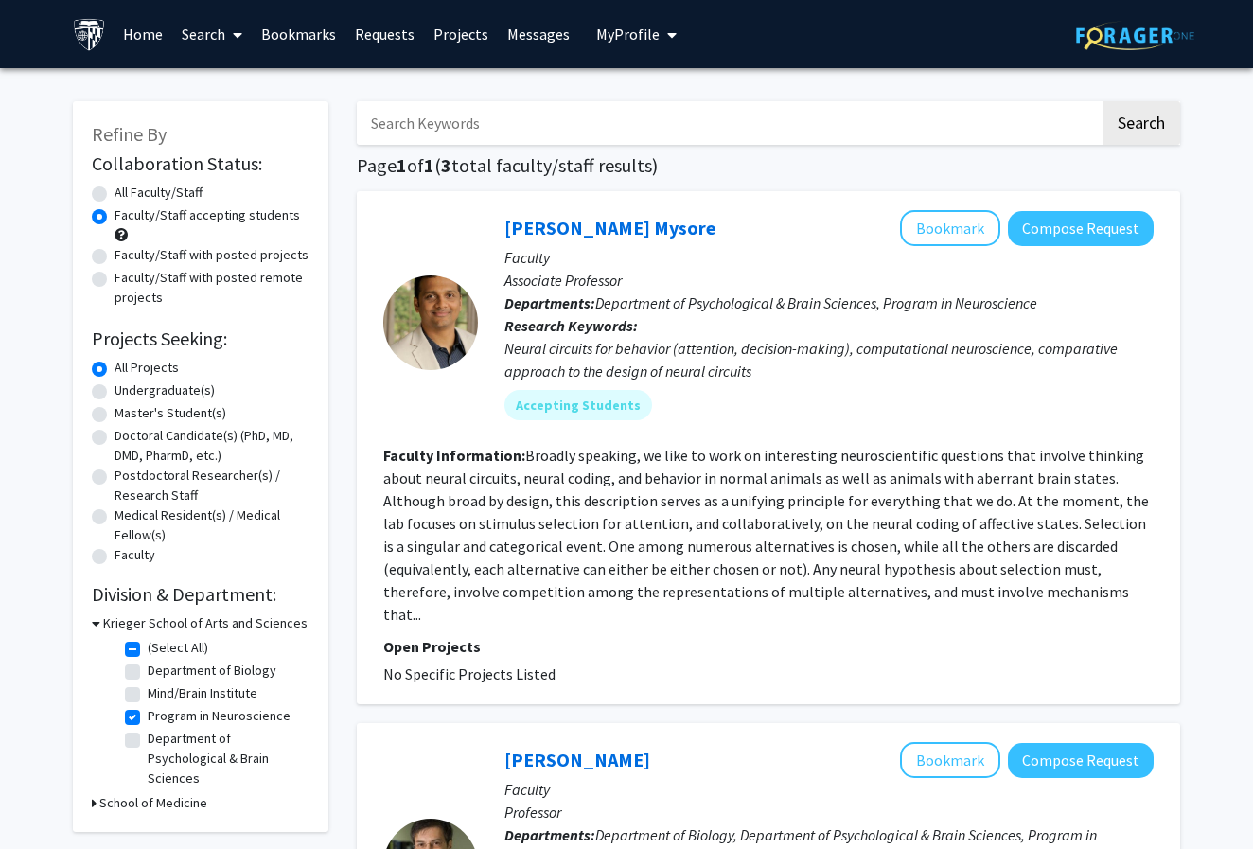
click at [502, 222] on div "Shreesh Mysore Bookmark Compose Request Faculty Associate Professor Departments…" at bounding box center [816, 322] width 676 height 224
drag, startPoint x: 663, startPoint y: 213, endPoint x: 507, endPoint y: 226, distance: 156.7
click at [507, 226] on div "Shreesh Mysore Bookmark Compose Request" at bounding box center [828, 228] width 649 height 36
copy div "Shreesh Mysore Bookmark"
